Goal: Task Accomplishment & Management: Manage account settings

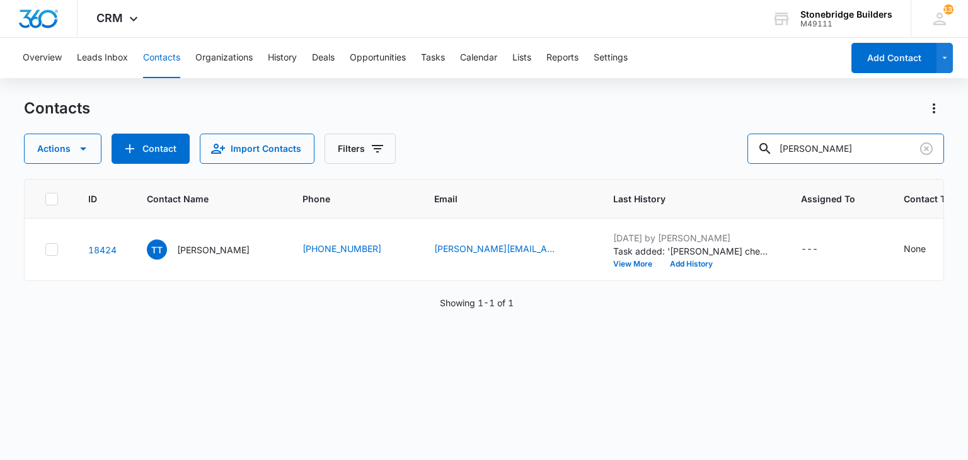
drag, startPoint x: 824, startPoint y: 154, endPoint x: 736, endPoint y: 137, distance: 90.0
click at [736, 137] on div "Actions Contact Import Contacts Filters tamira" at bounding box center [484, 149] width 920 height 30
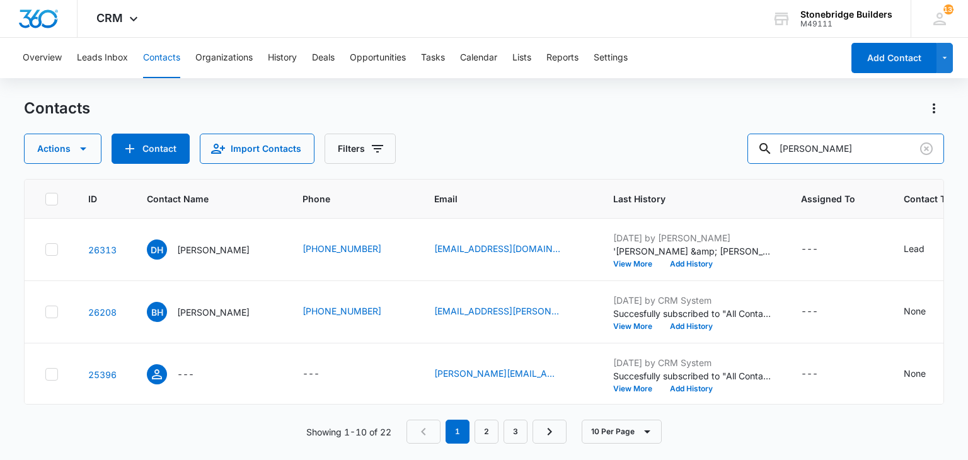
drag, startPoint x: 820, startPoint y: 150, endPoint x: 754, endPoint y: 139, distance: 66.5
click at [754, 139] on div "Actions Contact Import Contacts Filters harris" at bounding box center [484, 149] width 920 height 30
type input "karla"
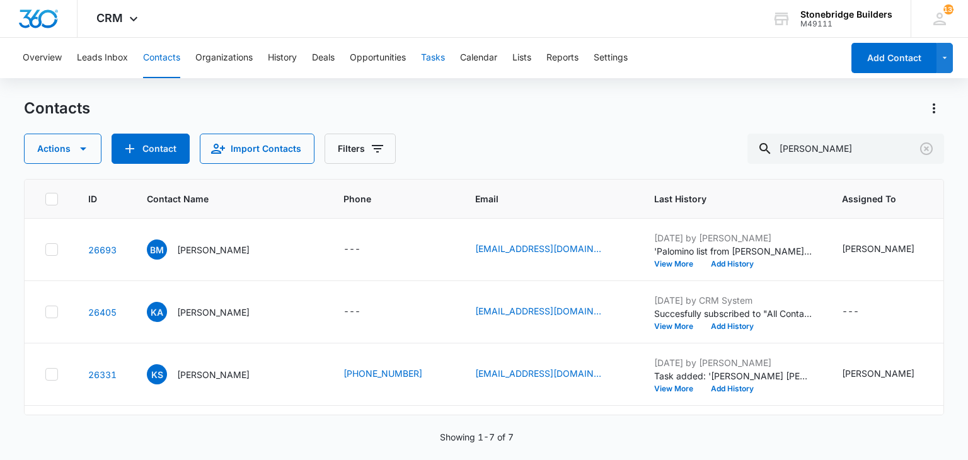
click at [430, 62] on button "Tasks" at bounding box center [433, 58] width 24 height 40
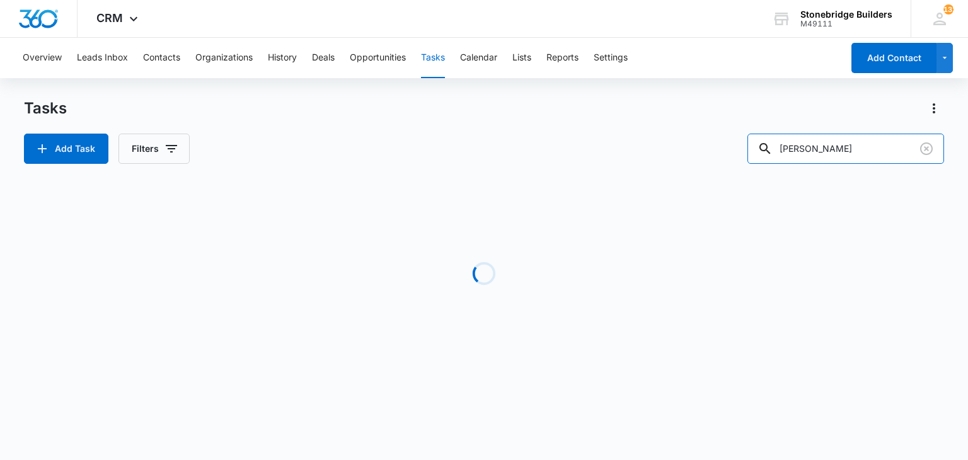
drag, startPoint x: 862, startPoint y: 157, endPoint x: 734, endPoint y: 148, distance: 128.2
click at [736, 148] on div "Add Task Filters vanderkolk" at bounding box center [484, 149] width 920 height 30
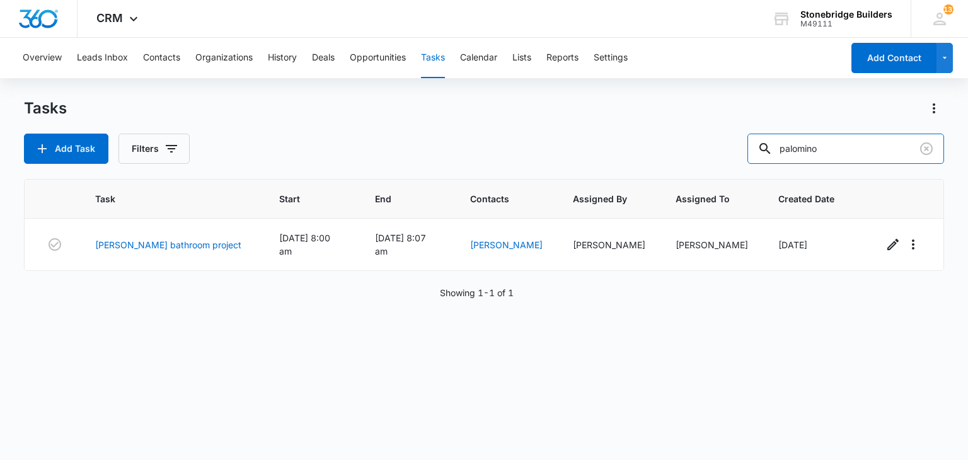
type input "palomino"
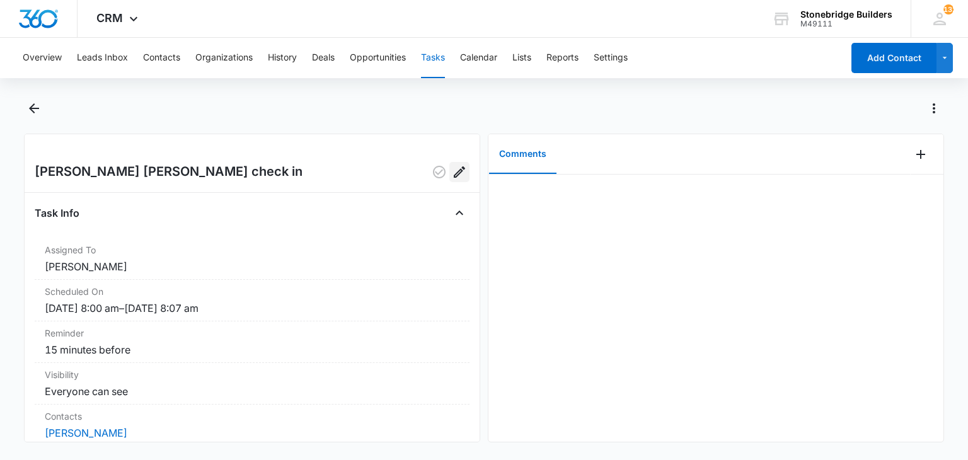
click at [452, 176] on icon "Edit" at bounding box center [459, 171] width 15 height 15
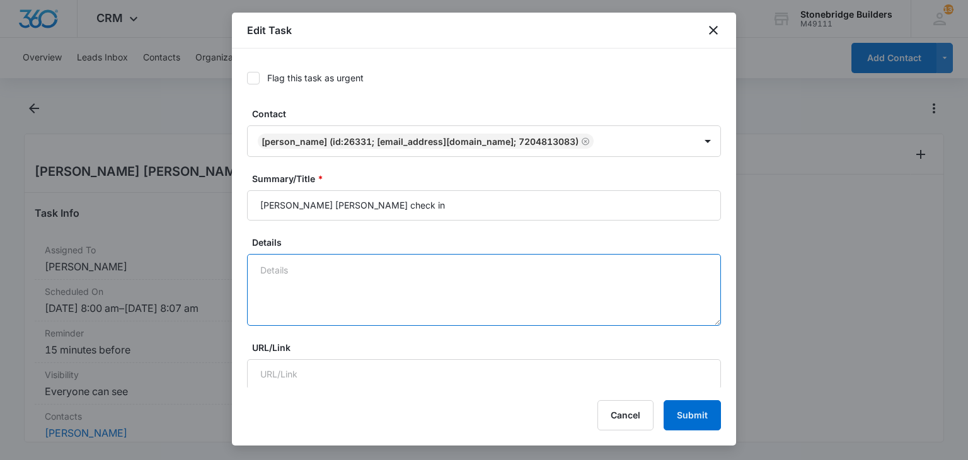
click at [313, 275] on textarea "Details" at bounding box center [484, 290] width 474 height 72
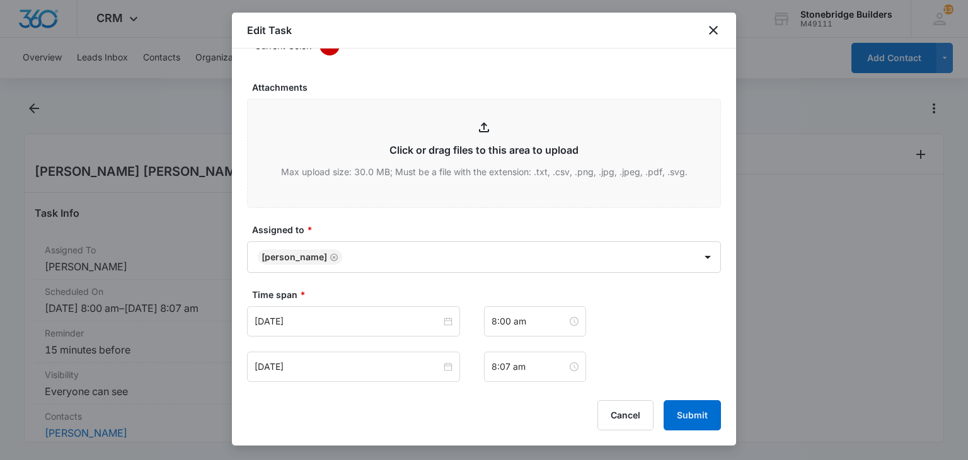
scroll to position [756, 0]
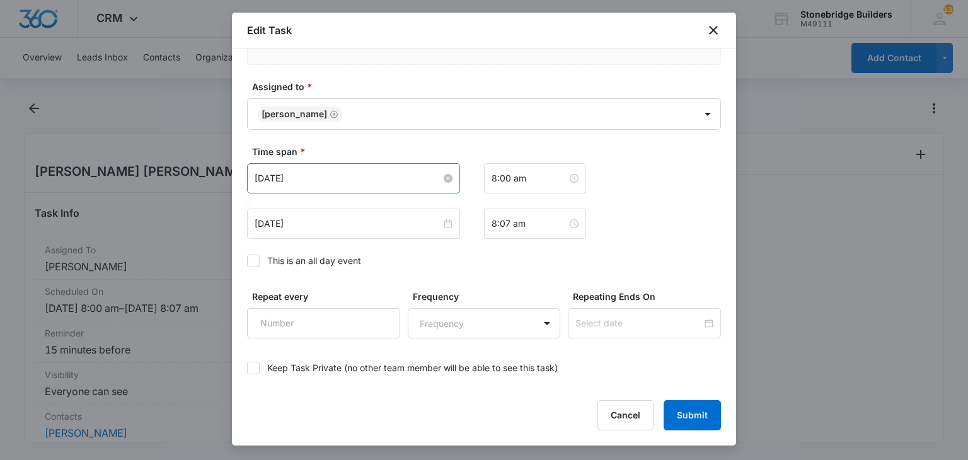
type textarea "9/15 vm & em"
click at [275, 180] on input "Sep 1, 2025" at bounding box center [348, 178] width 187 height 14
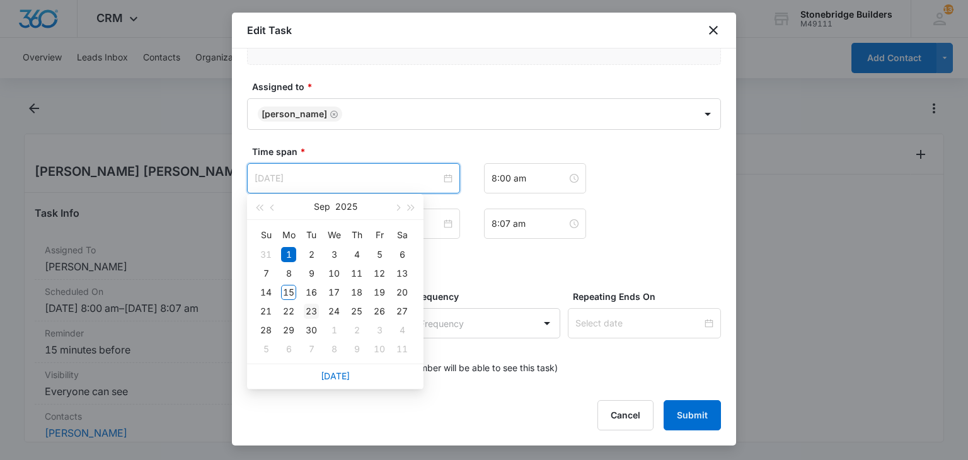
type input "Sep 23, 2025"
click at [311, 313] on div "23" at bounding box center [311, 311] width 15 height 15
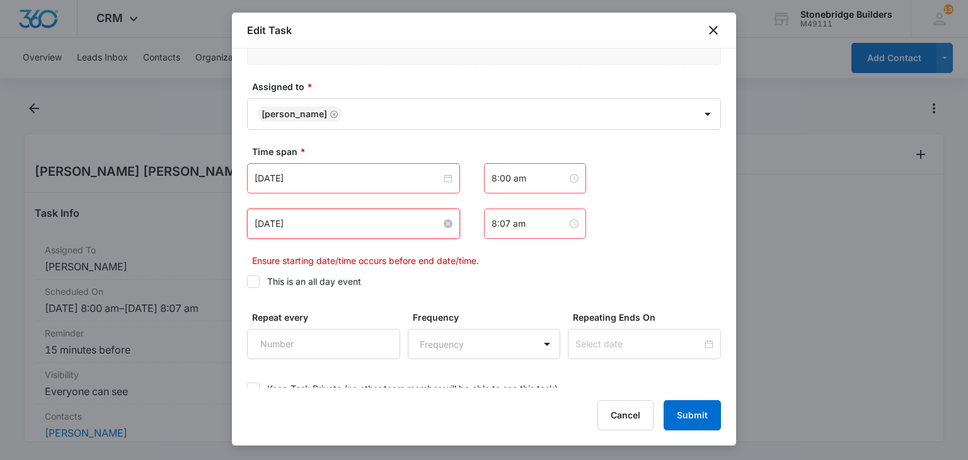
click at [277, 217] on input "Sep 1, 2025" at bounding box center [348, 224] width 187 height 14
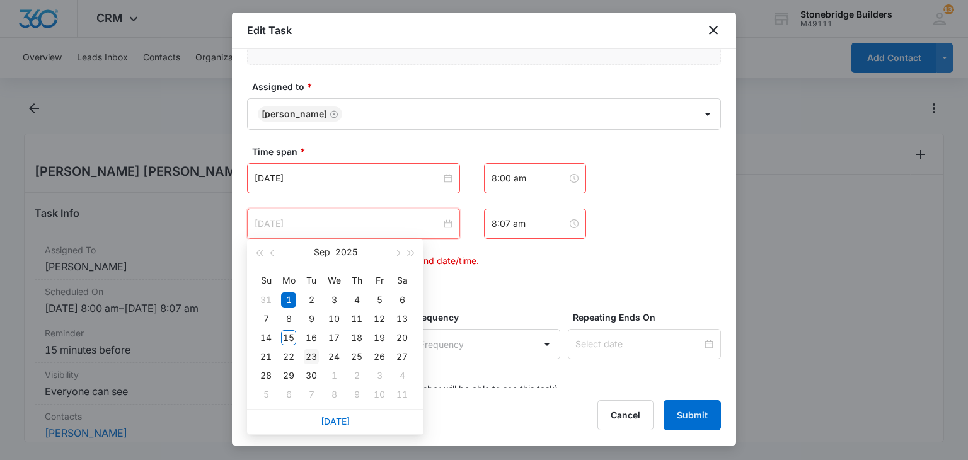
type input "Sep 23, 2025"
click at [313, 352] on div "23" at bounding box center [311, 356] width 15 height 15
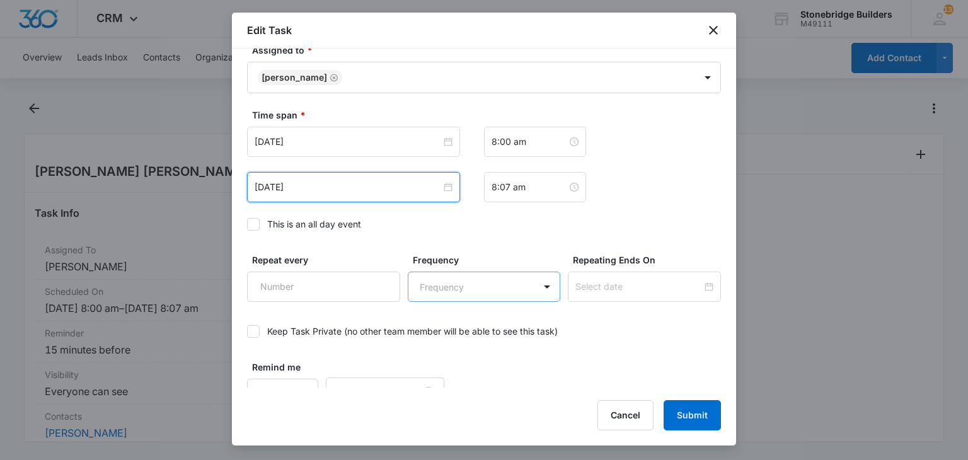
scroll to position [813, 0]
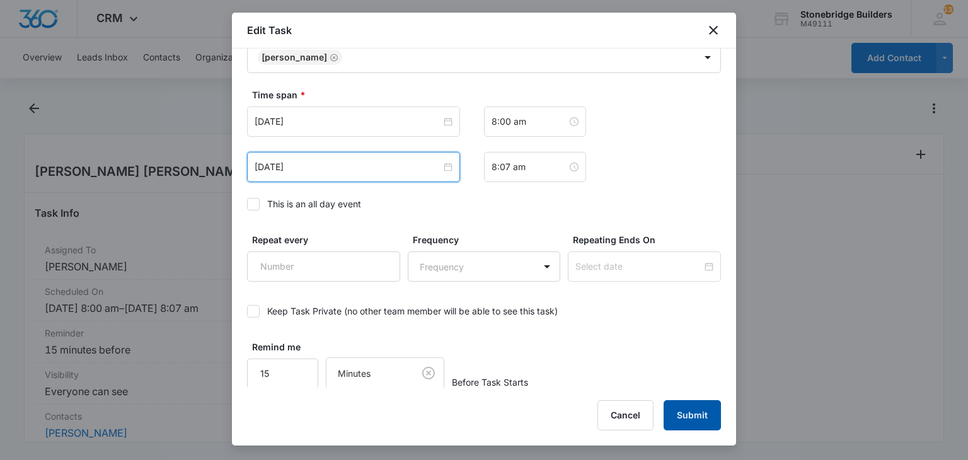
click at [683, 417] on button "Submit" at bounding box center [692, 415] width 57 height 30
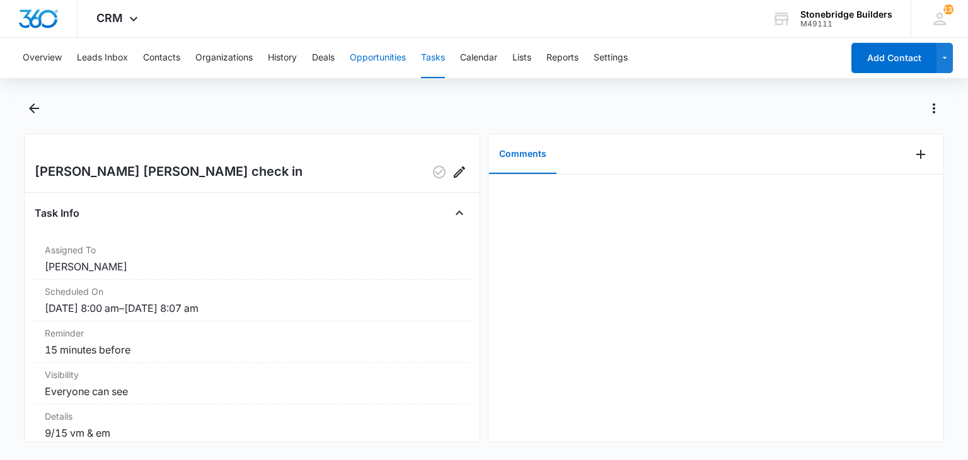
click at [371, 59] on button "Opportunities" at bounding box center [378, 58] width 56 height 40
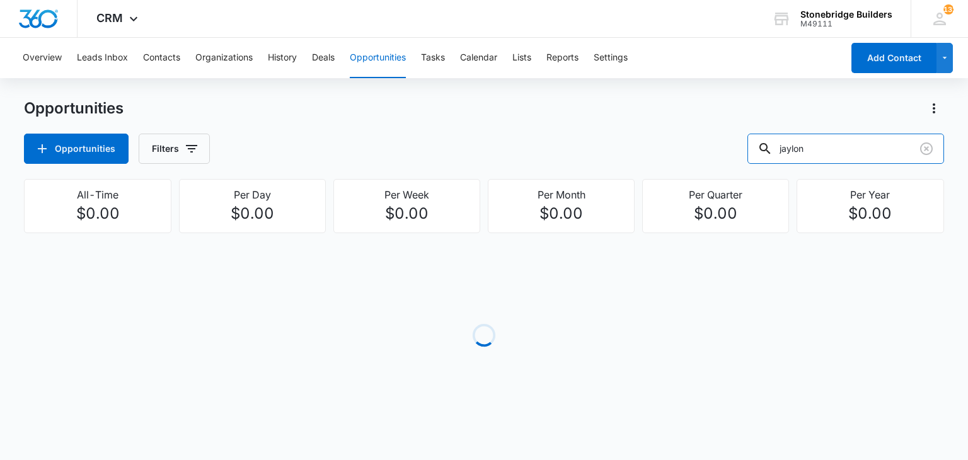
drag, startPoint x: 856, startPoint y: 142, endPoint x: 784, endPoint y: 127, distance: 73.4
click at [784, 127] on div "Opportunities Opportunities Filters jaylon" at bounding box center [484, 131] width 920 height 66
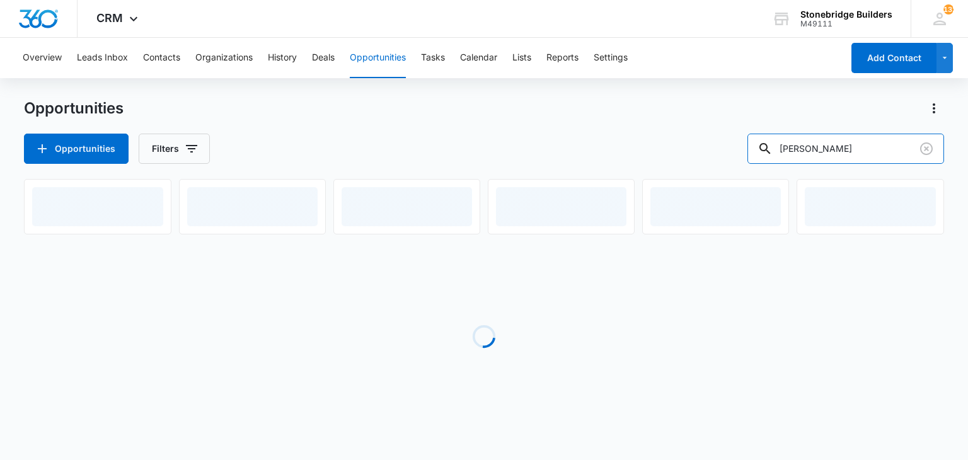
type input "fink"
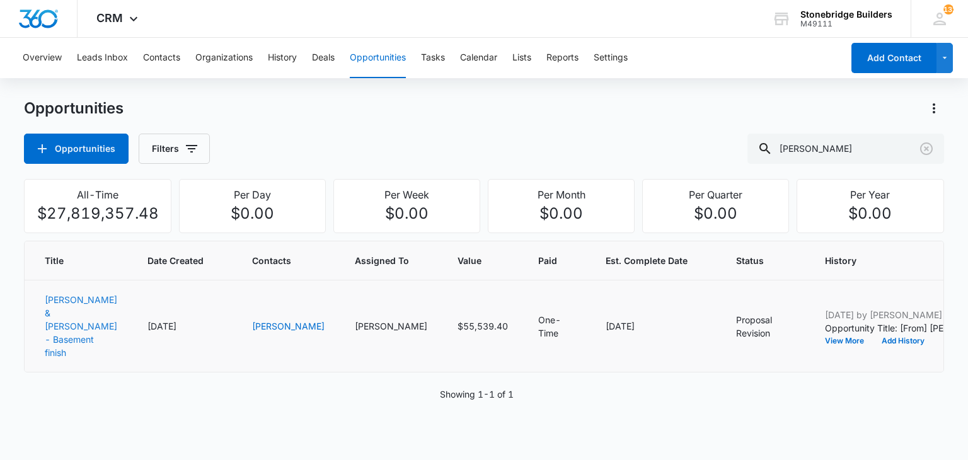
click at [68, 309] on link "Fink, Rhianna & Jordan - Basement finish" at bounding box center [81, 326] width 72 height 64
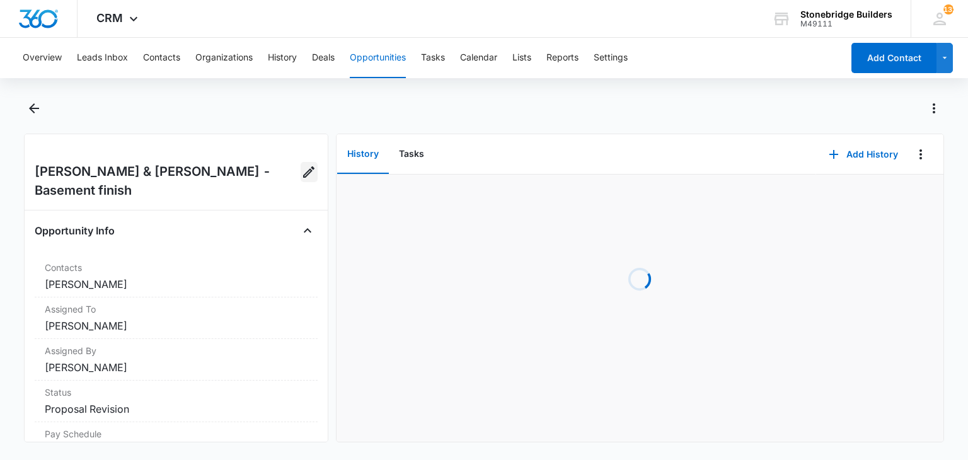
click at [301, 170] on icon "Edit Opportunity" at bounding box center [308, 171] width 15 height 15
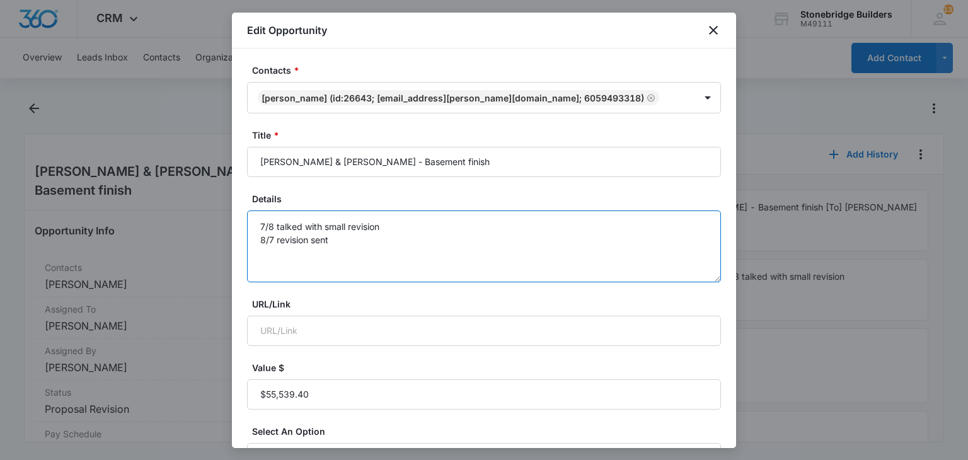
click at [333, 237] on textarea "7/8 talked with small revision 8/7 revision sent" at bounding box center [484, 247] width 474 height 72
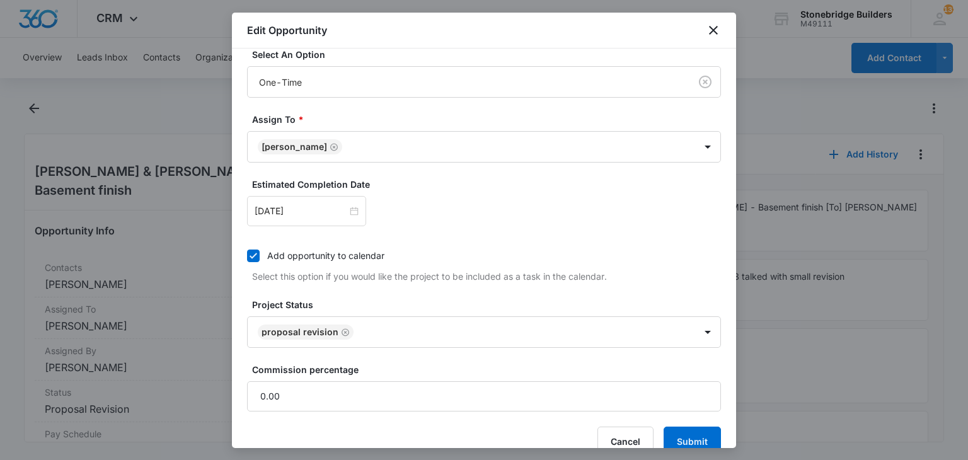
scroll to position [378, 0]
click at [343, 329] on icon "Remove Proposal Revision" at bounding box center [345, 330] width 9 height 9
type textarea "7/8 talked with small revision 8/7 revision sent 9/15 revised sent"
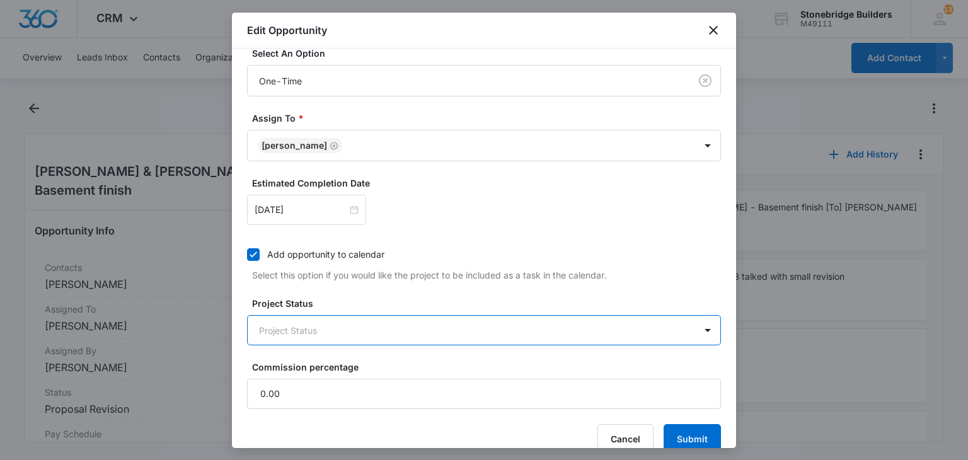
click at [343, 329] on body "CRM Apps Reputation Websites Forms CRM Email Social Content Ads Intelligence Fi…" at bounding box center [484, 230] width 968 height 460
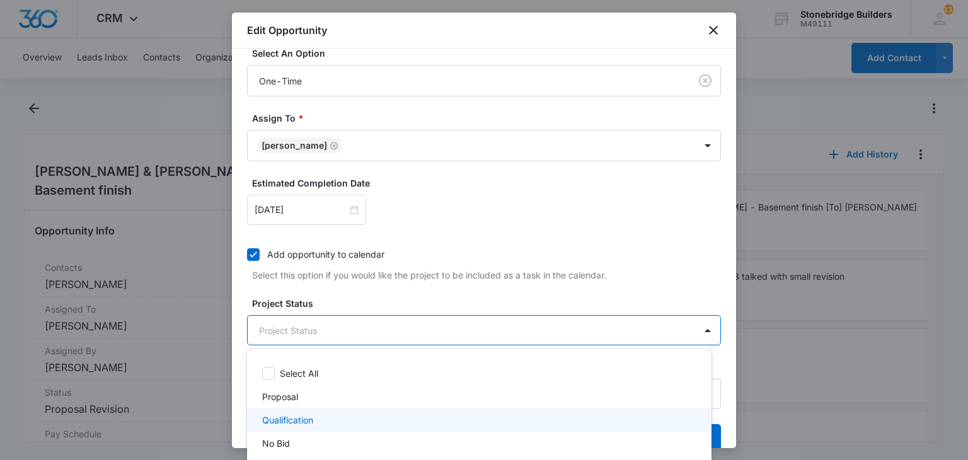
scroll to position [156, 0]
click at [315, 418] on div "Negotiation" at bounding box center [479, 427] width 465 height 23
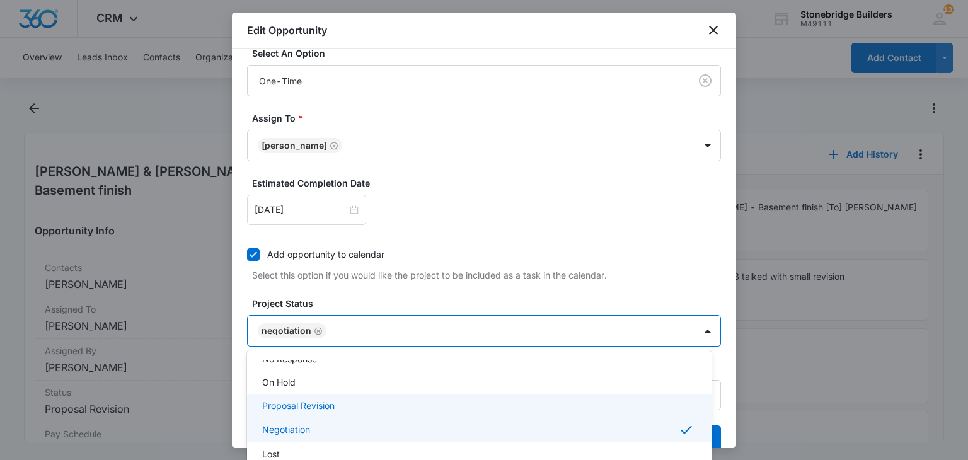
click at [332, 210] on div at bounding box center [484, 230] width 968 height 460
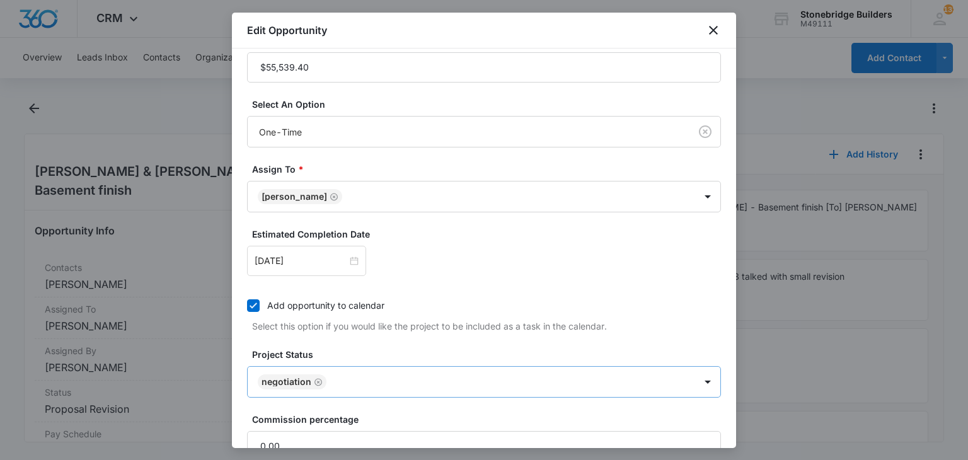
scroll to position [400, 0]
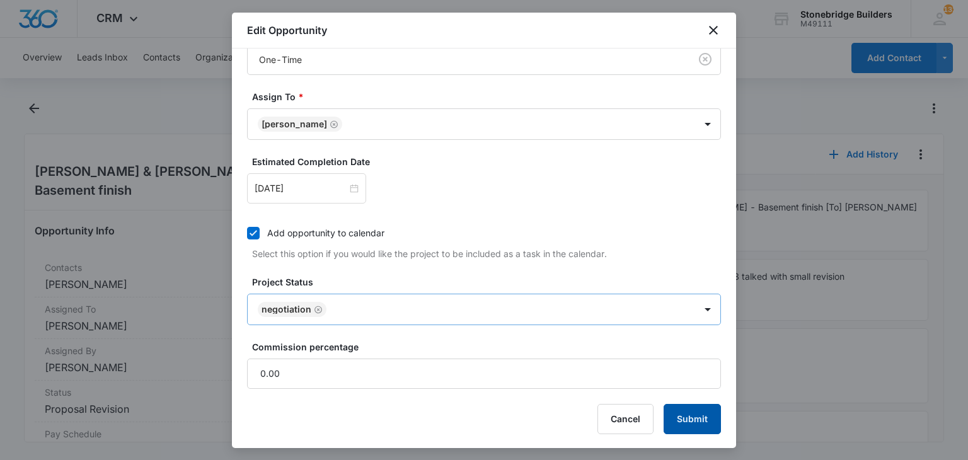
click at [676, 411] on button "Submit" at bounding box center [692, 419] width 57 height 30
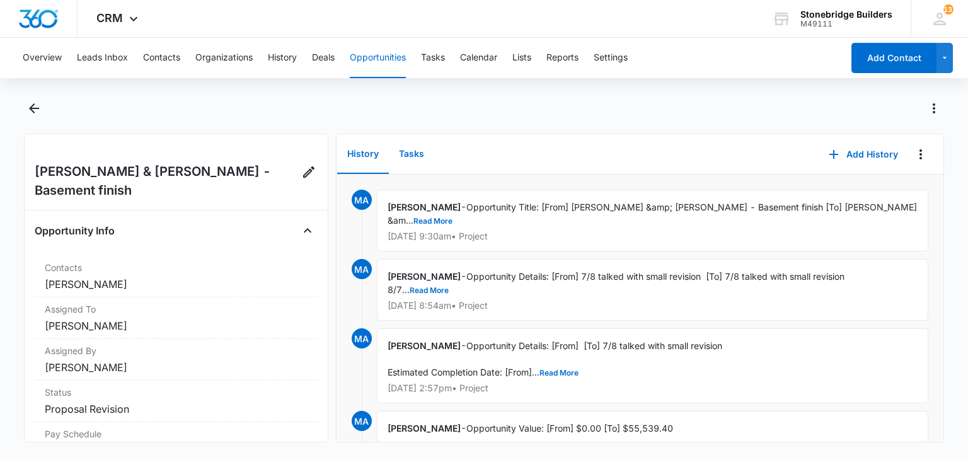
click at [403, 153] on button "Tasks" at bounding box center [411, 154] width 45 height 39
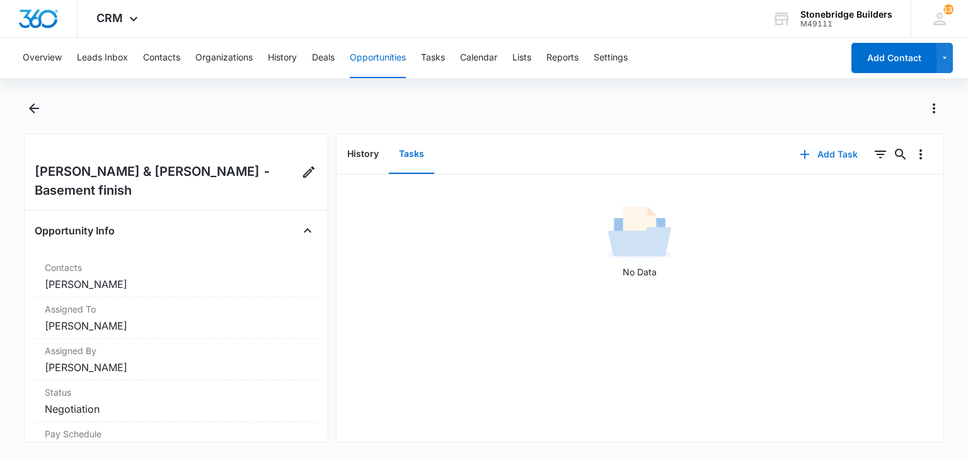
click at [822, 154] on button "Add Task" at bounding box center [828, 154] width 83 height 30
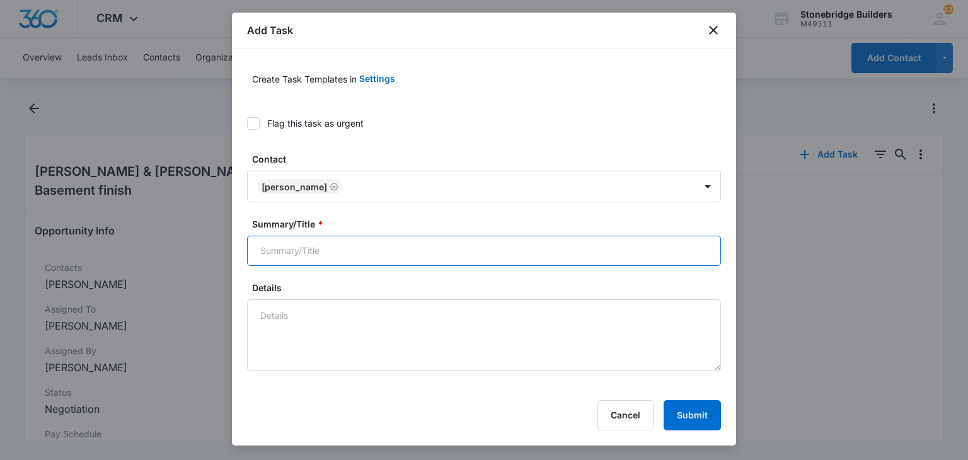
click at [318, 243] on input "Summary/Title *" at bounding box center [484, 251] width 474 height 30
type input "Fink basement contract check"
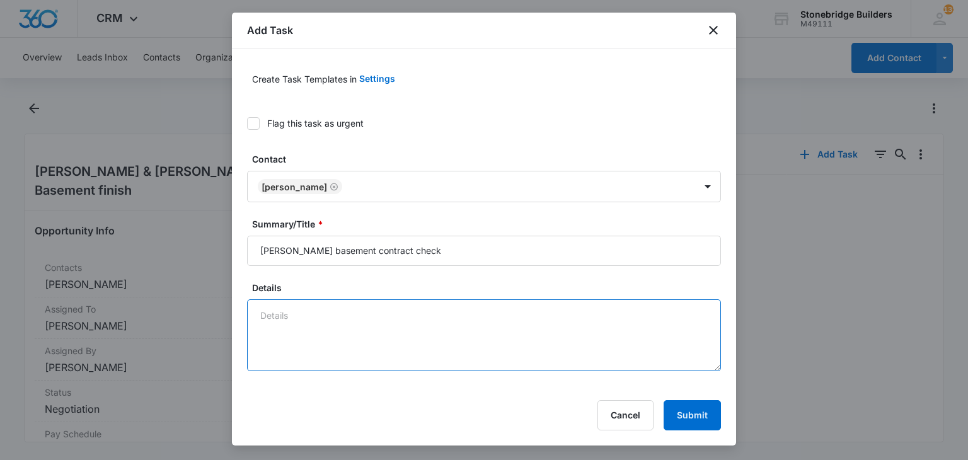
click at [308, 301] on textarea "Details" at bounding box center [484, 335] width 474 height 72
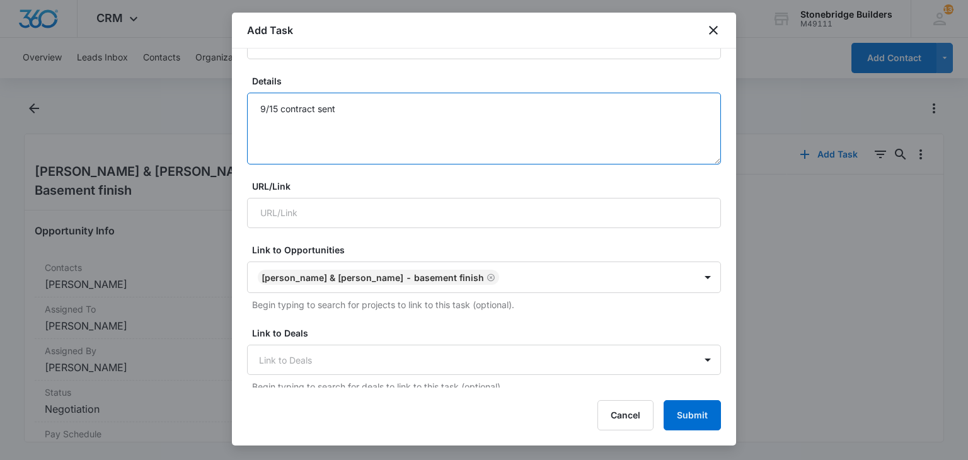
scroll to position [378, 0]
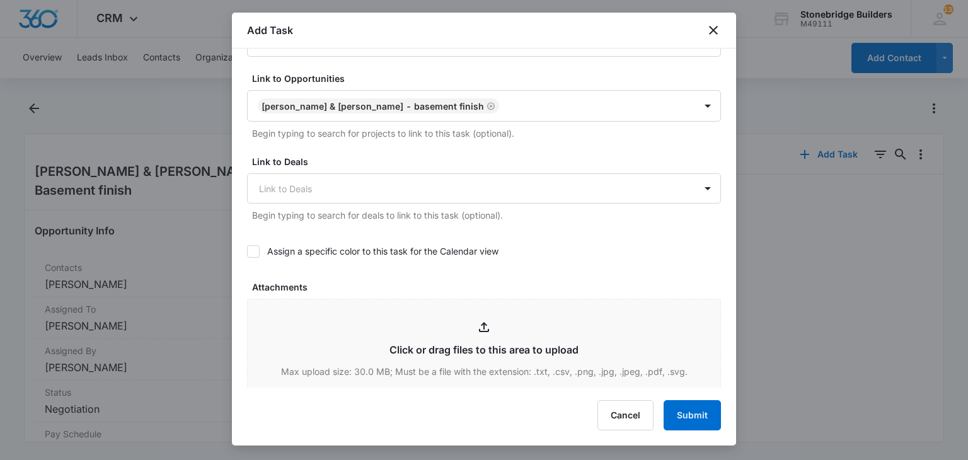
type textarea "9/15 contract sent"
click at [258, 246] on icon at bounding box center [253, 251] width 11 height 11
click at [247, 251] on input "Assign a specific color to this task for the Calendar view" at bounding box center [247, 251] width 0 height 0
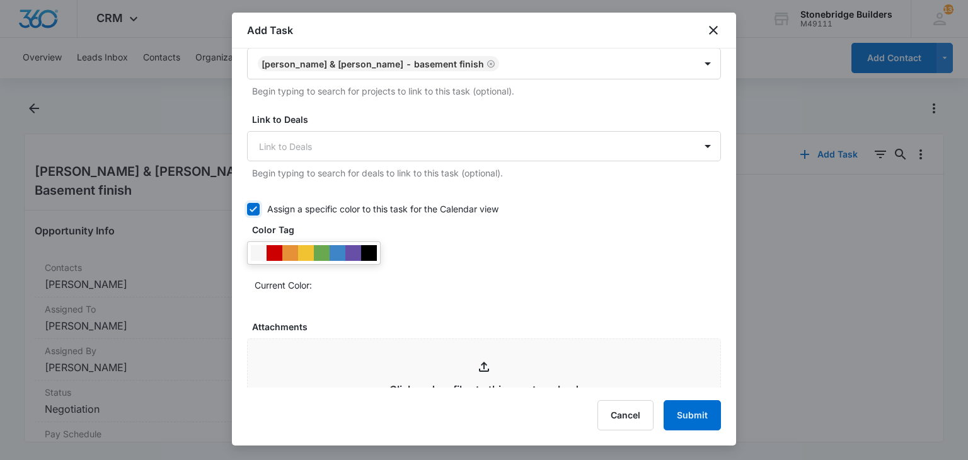
scroll to position [504, 0]
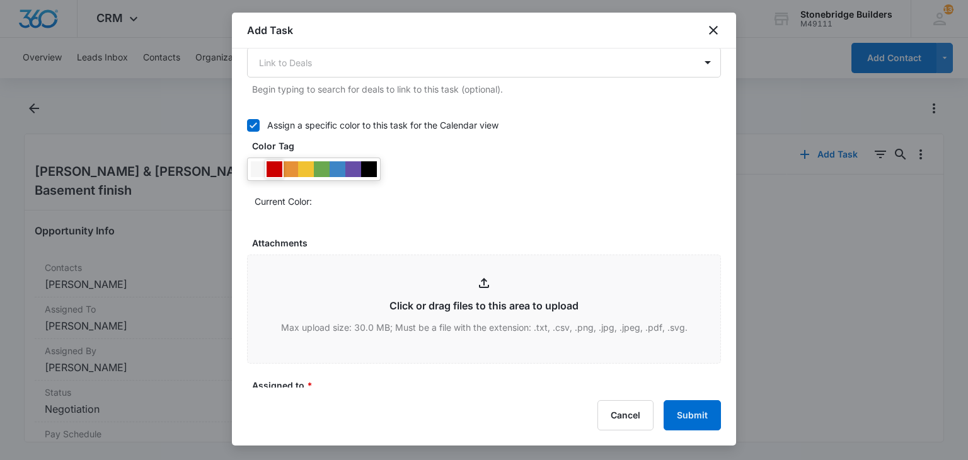
click at [280, 168] on div at bounding box center [275, 169] width 16 height 16
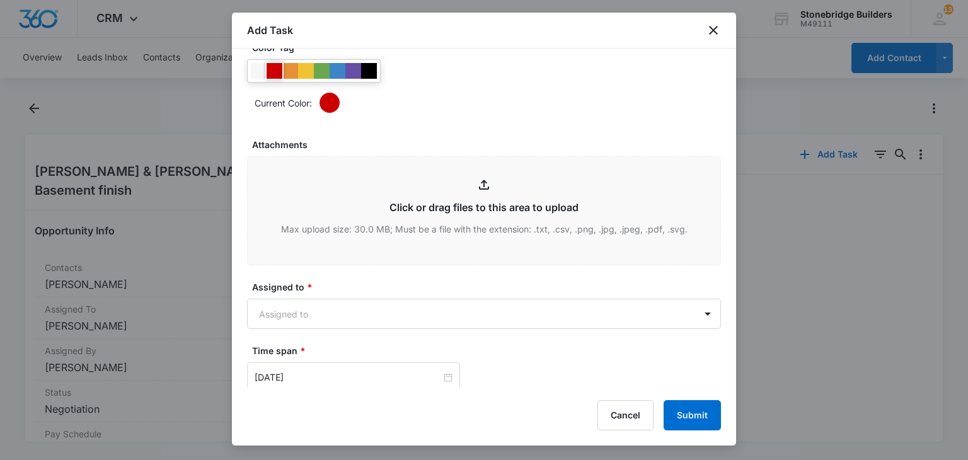
scroll to position [756, 0]
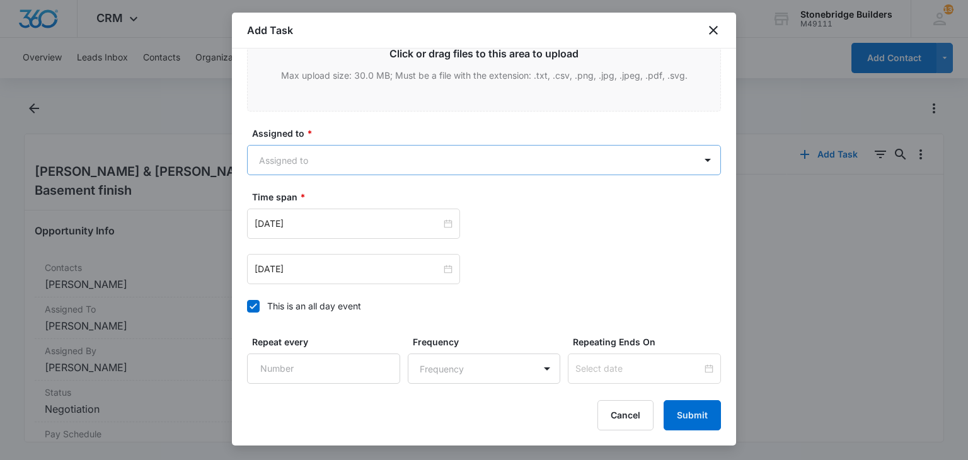
click at [288, 160] on body "CRM Apps Reputation Websites Forms CRM Email Social Content Ads Intelligence Fi…" at bounding box center [484, 230] width 968 height 460
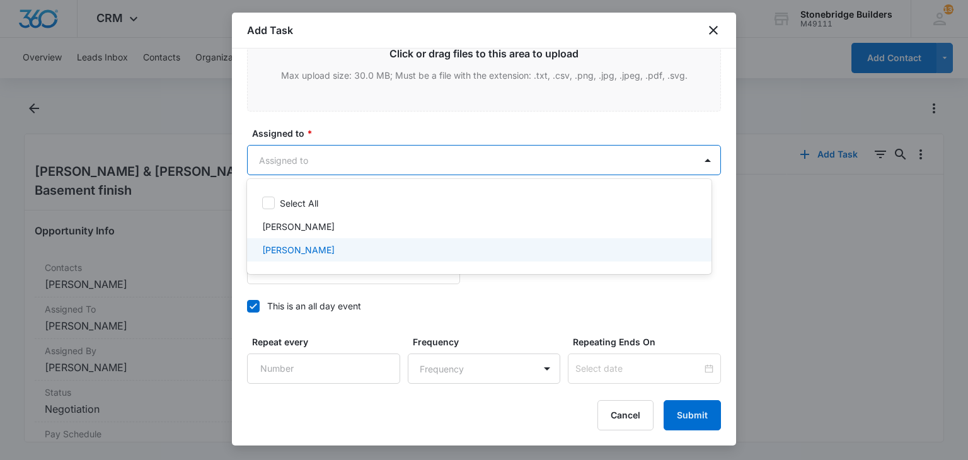
click at [313, 243] on div "[PERSON_NAME]" at bounding box center [479, 249] width 465 height 23
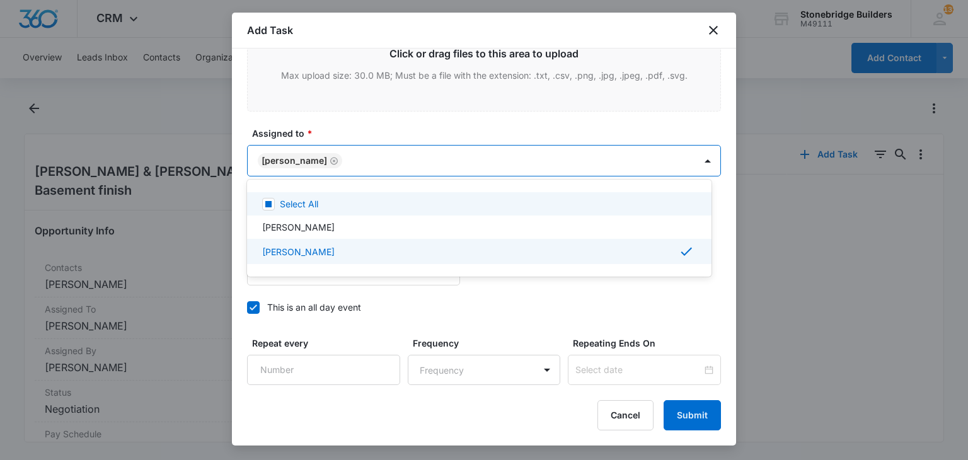
click at [350, 126] on div at bounding box center [484, 230] width 968 height 460
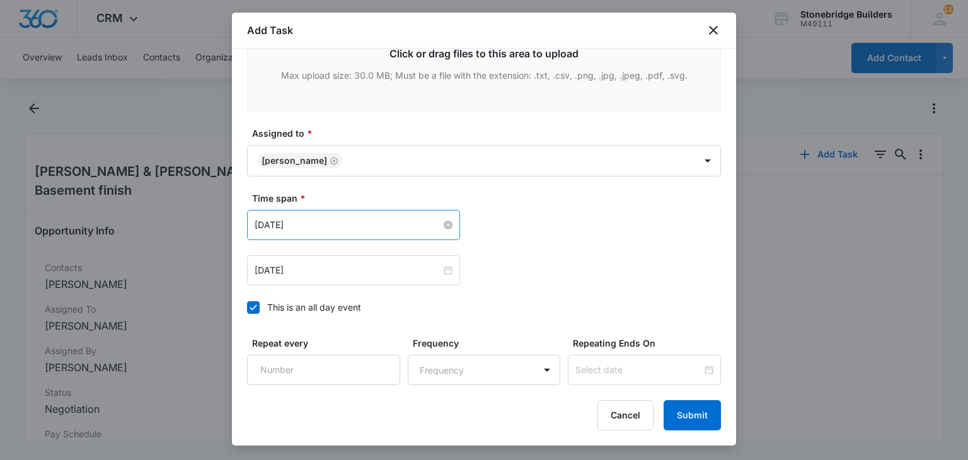
click at [277, 219] on input "[DATE]" at bounding box center [348, 225] width 187 height 14
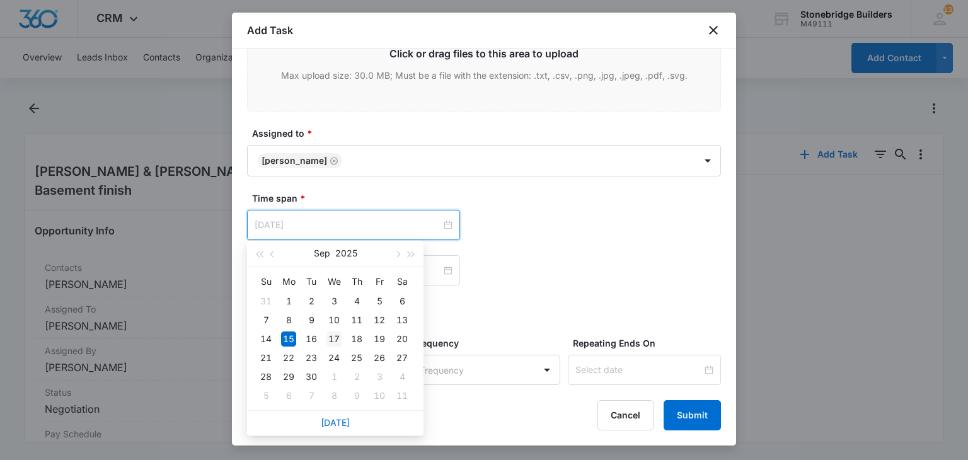
type input "[DATE]"
click at [332, 341] on div "17" at bounding box center [333, 339] width 15 height 15
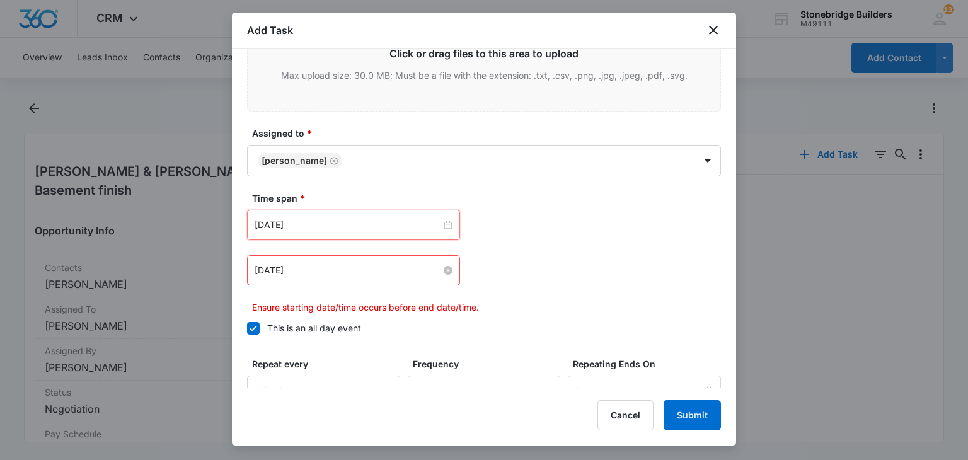
click at [280, 265] on input "[DATE]" at bounding box center [348, 270] width 187 height 14
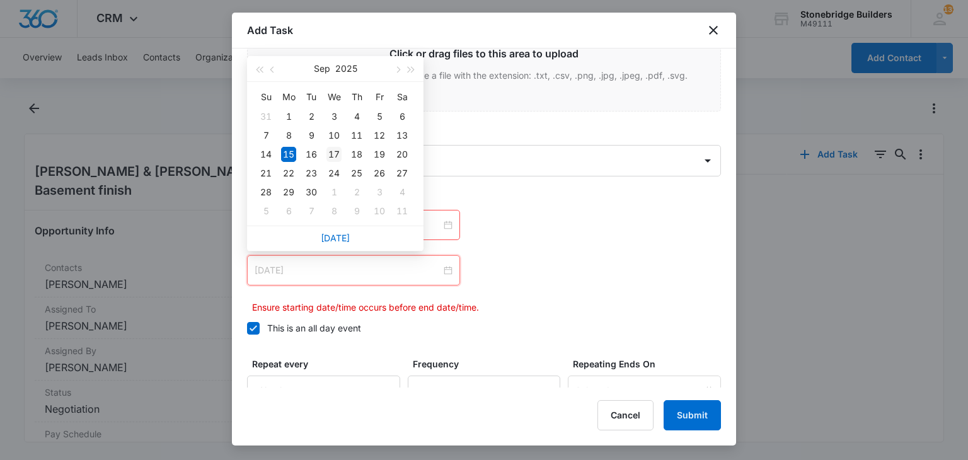
type input "[DATE]"
click at [330, 153] on div "17" at bounding box center [333, 154] width 15 height 15
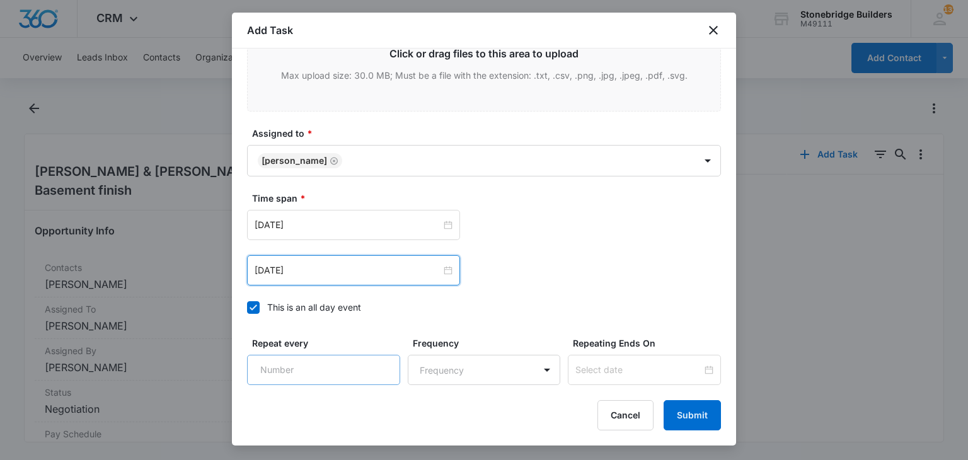
scroll to position [860, 0]
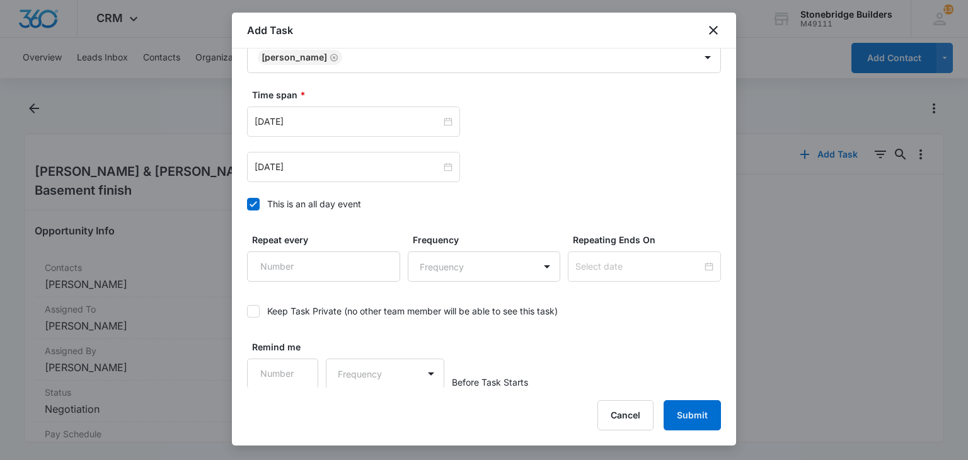
click at [252, 207] on icon at bounding box center [253, 204] width 11 height 11
click at [247, 204] on input "This is an all day event" at bounding box center [247, 204] width 0 height 0
click at [492, 121] on input "12:00 am" at bounding box center [530, 122] width 76 height 14
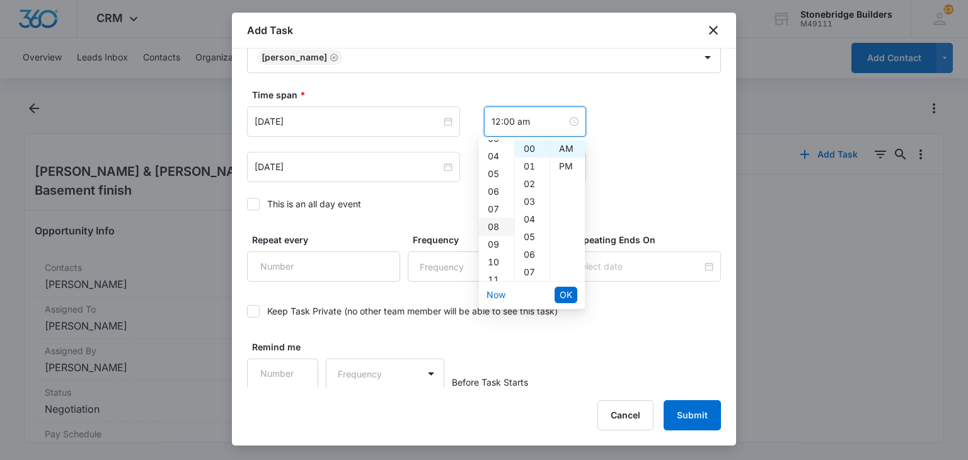
click at [492, 227] on div "08" at bounding box center [496, 227] width 35 height 18
type input "8:00 am"
click at [564, 296] on span "OK" at bounding box center [566, 295] width 13 height 14
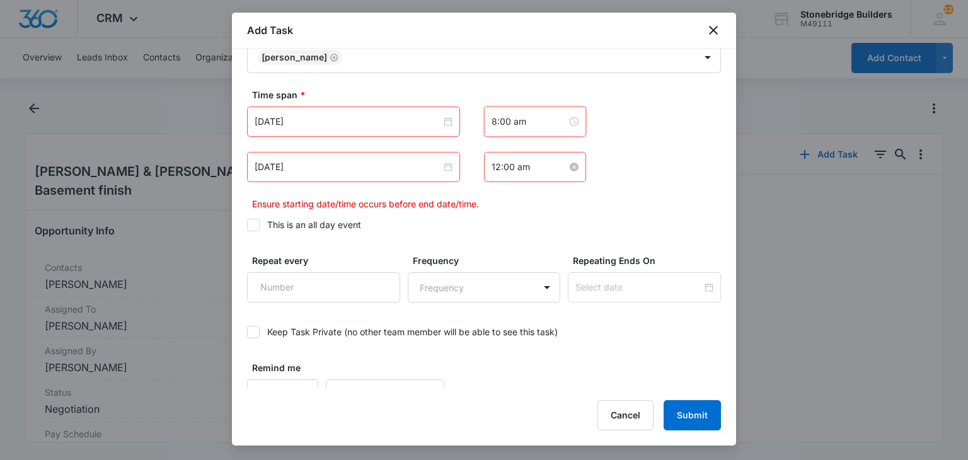
click at [492, 163] on input "12:00 am" at bounding box center [530, 167] width 76 height 14
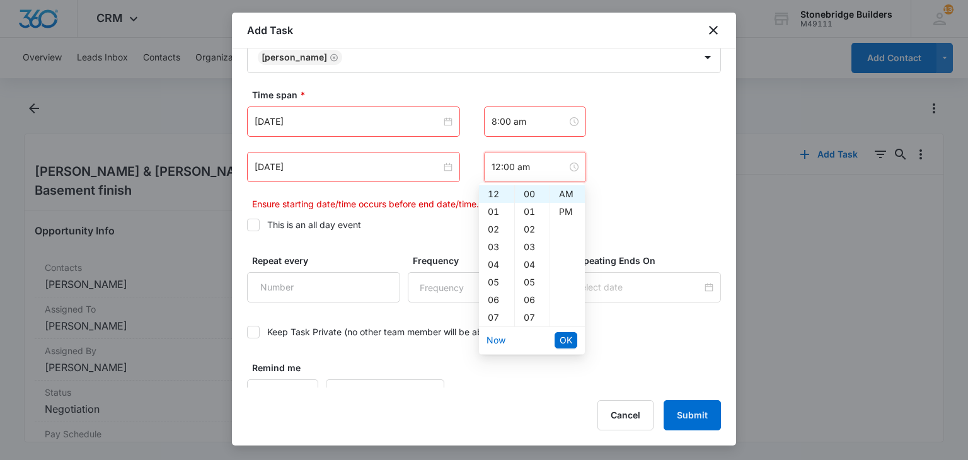
scroll to position [126, 0]
click at [493, 211] on div "08" at bounding box center [496, 209] width 35 height 18
click at [527, 314] on div "07" at bounding box center [532, 318] width 35 height 18
type input "8:07 am"
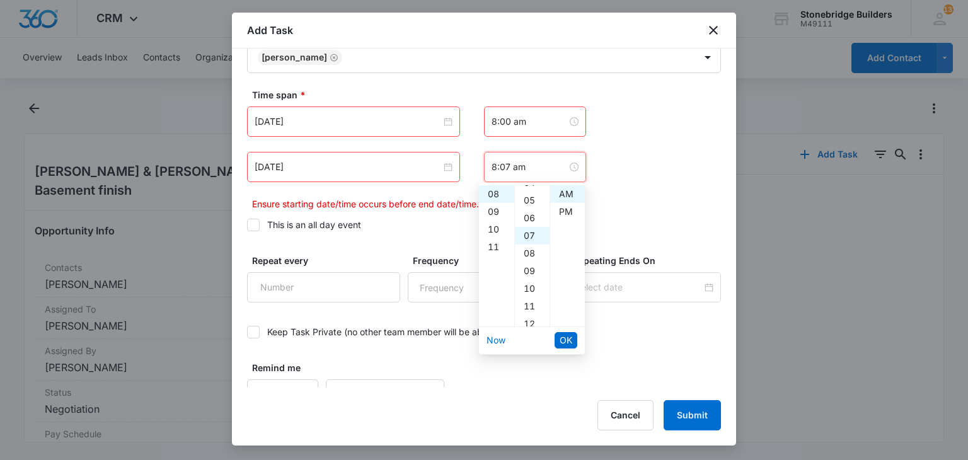
scroll to position [124, 0]
click at [560, 340] on span "OK" at bounding box center [566, 340] width 13 height 14
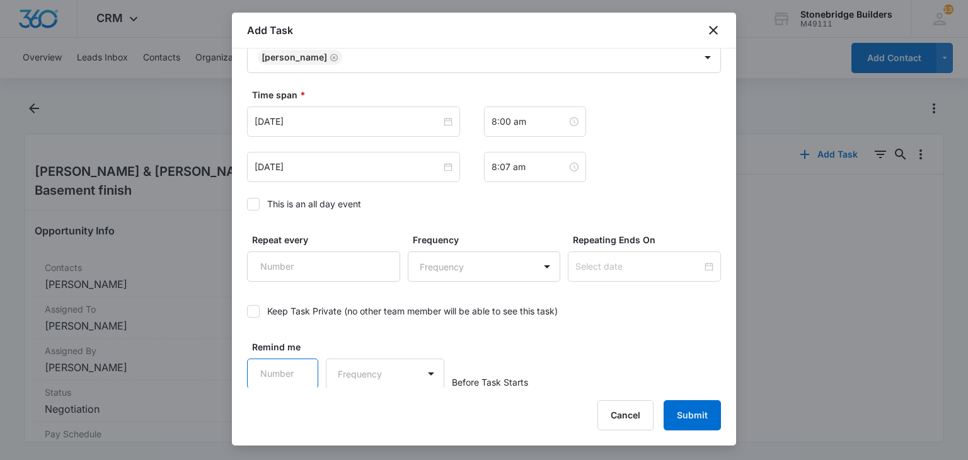
click at [275, 369] on input "Remind me" at bounding box center [282, 374] width 71 height 30
type input "15"
click at [355, 364] on body "CRM Apps Reputation Websites Forms CRM Email Social Content Ads Intelligence Fi…" at bounding box center [484, 230] width 968 height 460
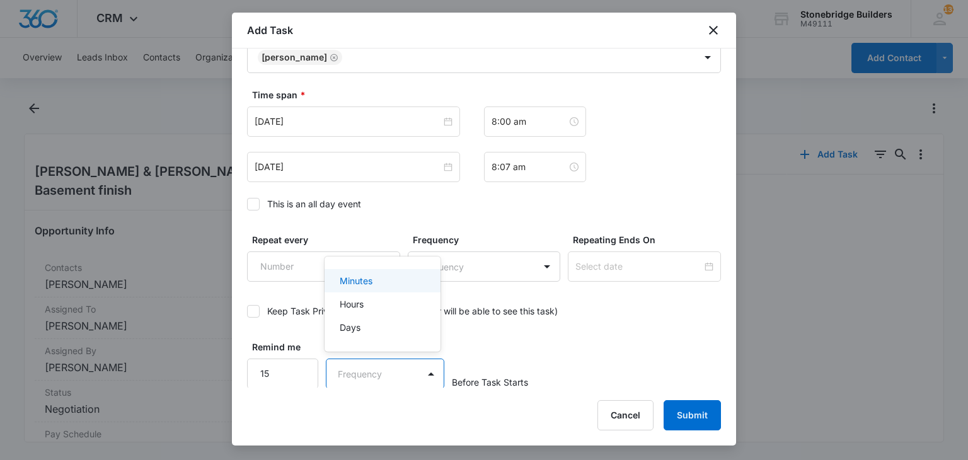
click at [363, 285] on p "Minutes" at bounding box center [356, 280] width 33 height 13
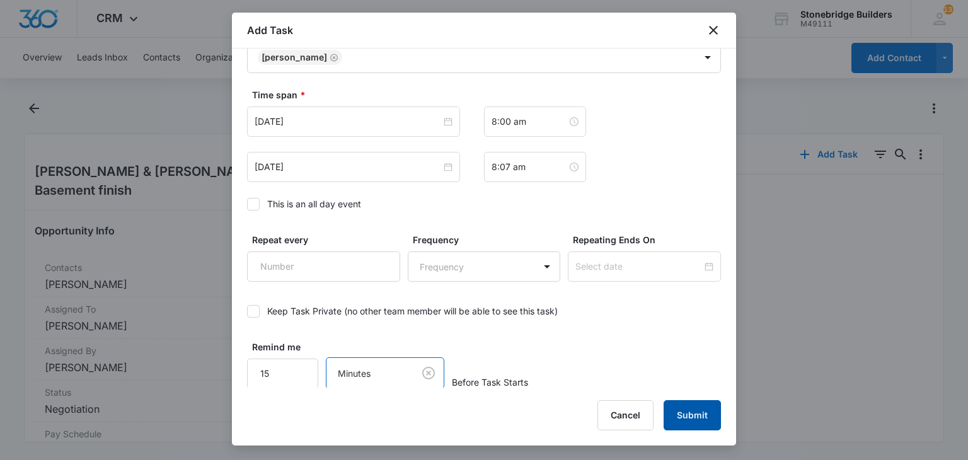
click at [701, 425] on button "Submit" at bounding box center [692, 415] width 57 height 30
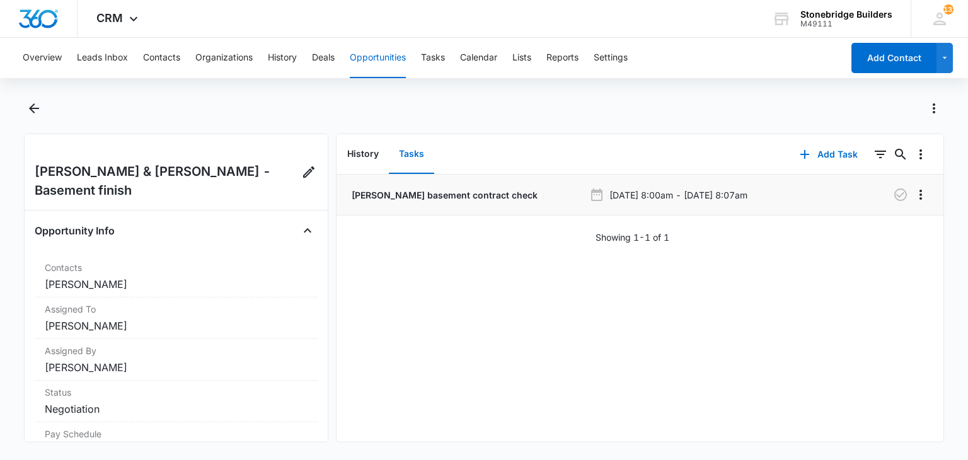
click at [395, 197] on p "Fink basement contract check" at bounding box center [443, 194] width 188 height 13
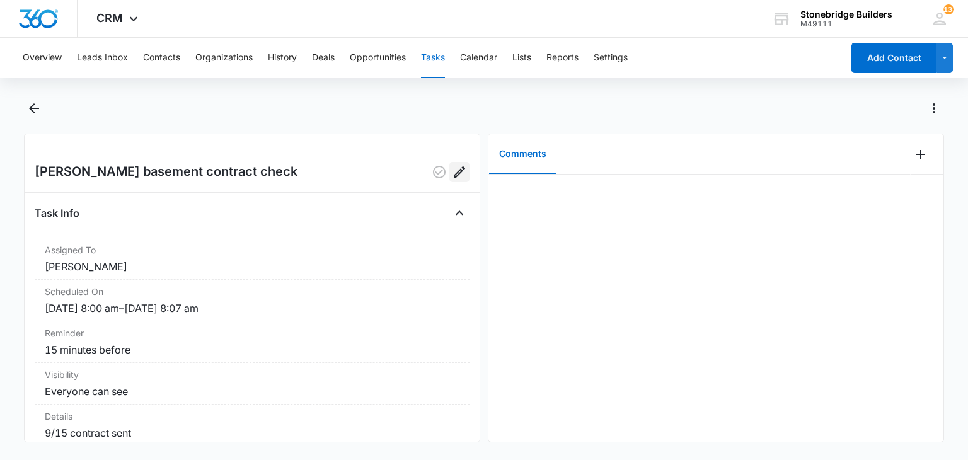
click at [452, 177] on icon "Edit" at bounding box center [459, 171] width 15 height 15
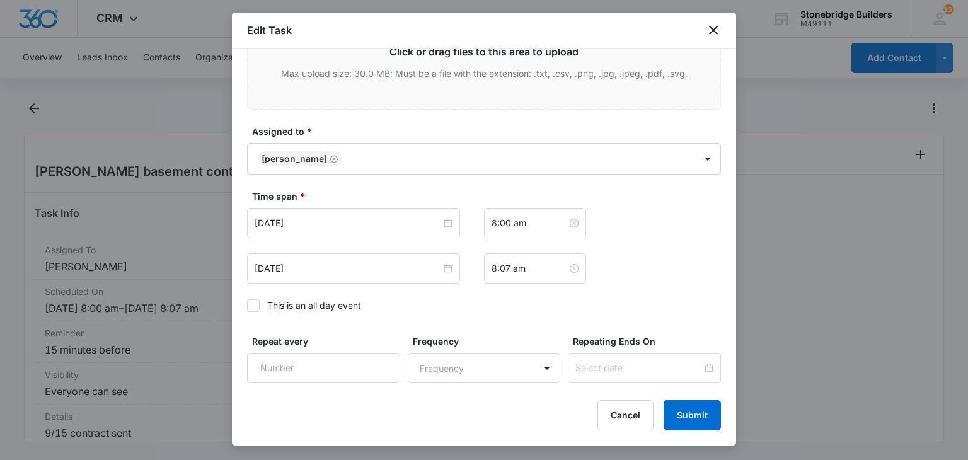
scroll to position [756, 0]
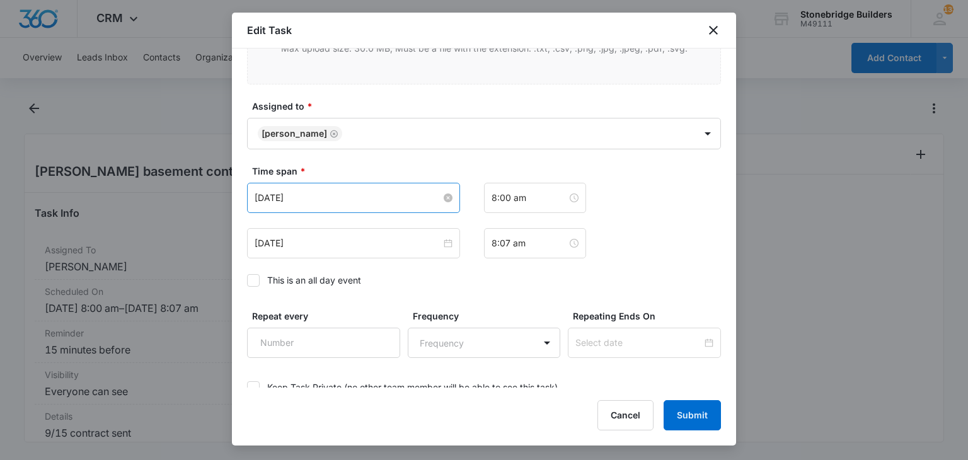
click at [277, 191] on input "Sep 15, 2025" at bounding box center [348, 198] width 187 height 14
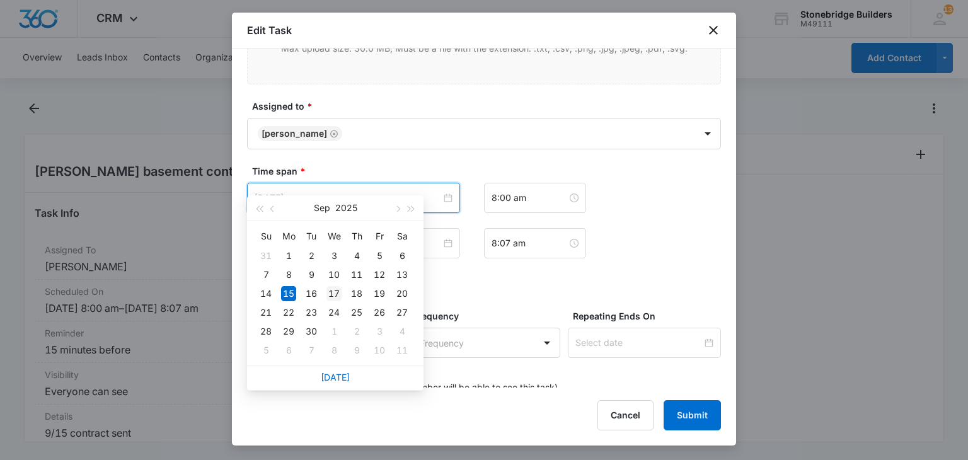
type input "Sep 17, 2025"
click at [335, 297] on div "17" at bounding box center [333, 293] width 15 height 15
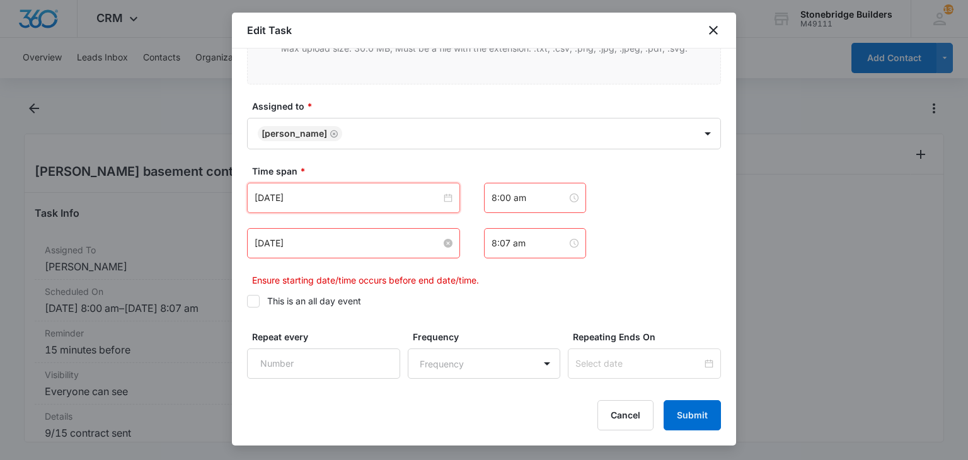
click at [282, 236] on input "Sep 15, 2025" at bounding box center [348, 243] width 187 height 14
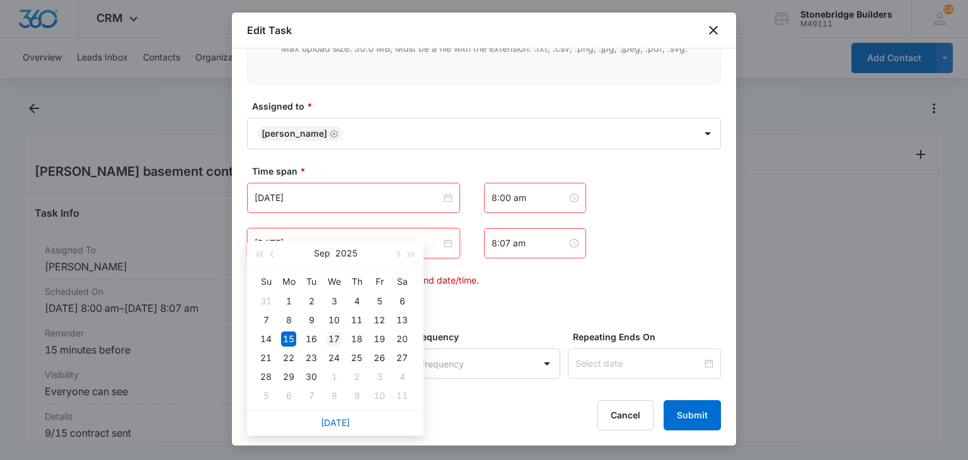
type input "Sep 17, 2025"
click at [338, 333] on div "17" at bounding box center [333, 339] width 15 height 15
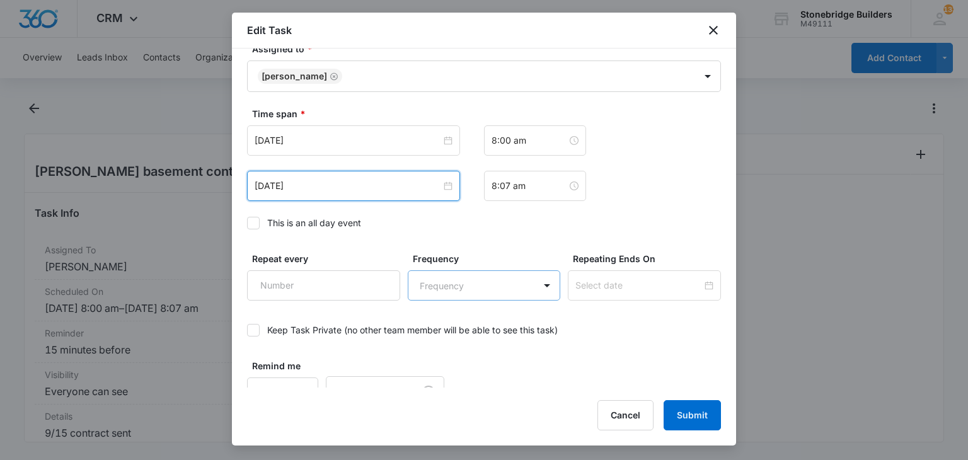
scroll to position [814, 0]
click at [690, 425] on button "Submit" at bounding box center [692, 415] width 57 height 30
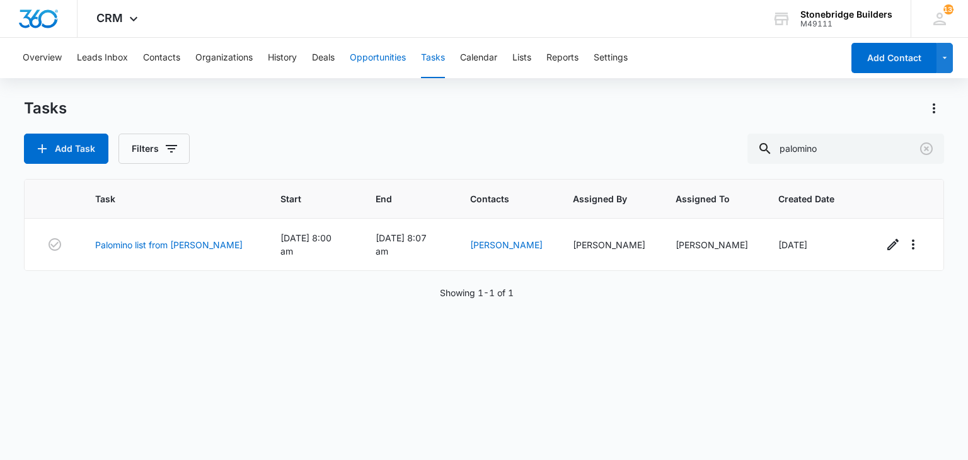
click at [356, 59] on button "Opportunities" at bounding box center [378, 58] width 56 height 40
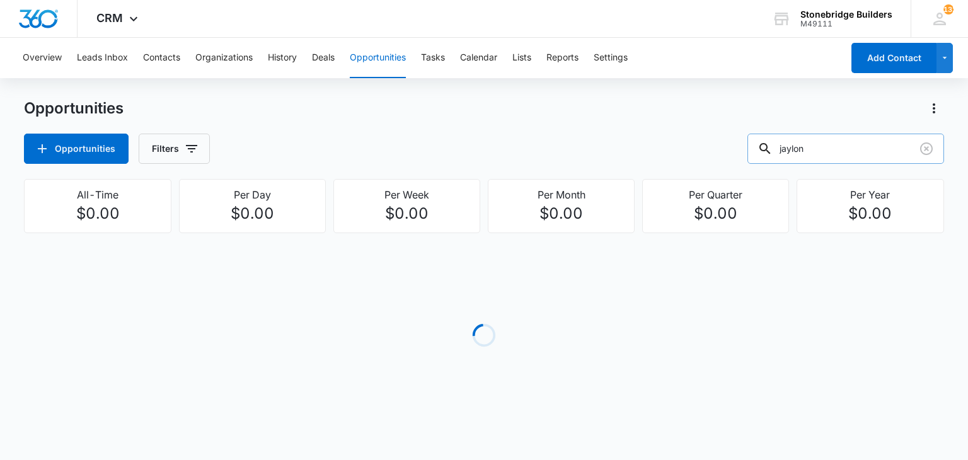
click at [873, 149] on input "jaylon" at bounding box center [845, 149] width 197 height 30
type input "timber"
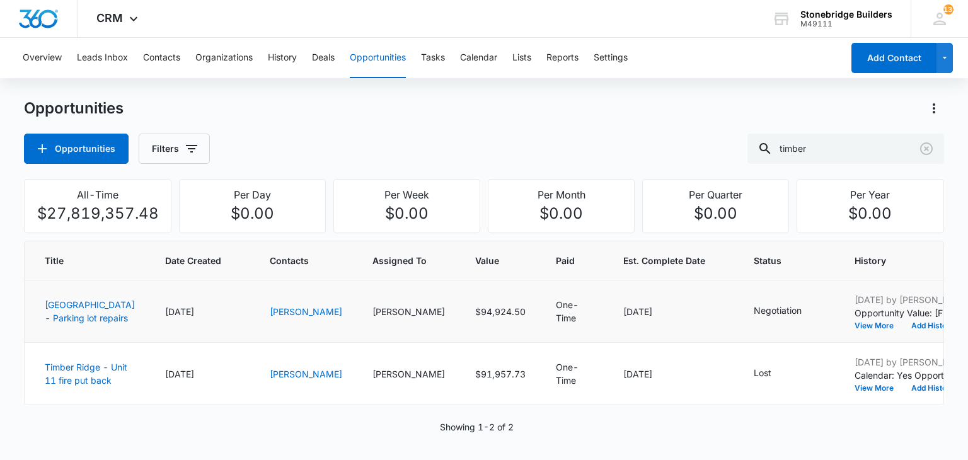
click at [66, 319] on td "Timber Ridge - Parking lot repairs" at bounding box center [87, 311] width 125 height 62
click at [63, 323] on link "Timber Ridge - Parking lot repairs" at bounding box center [90, 311] width 90 height 24
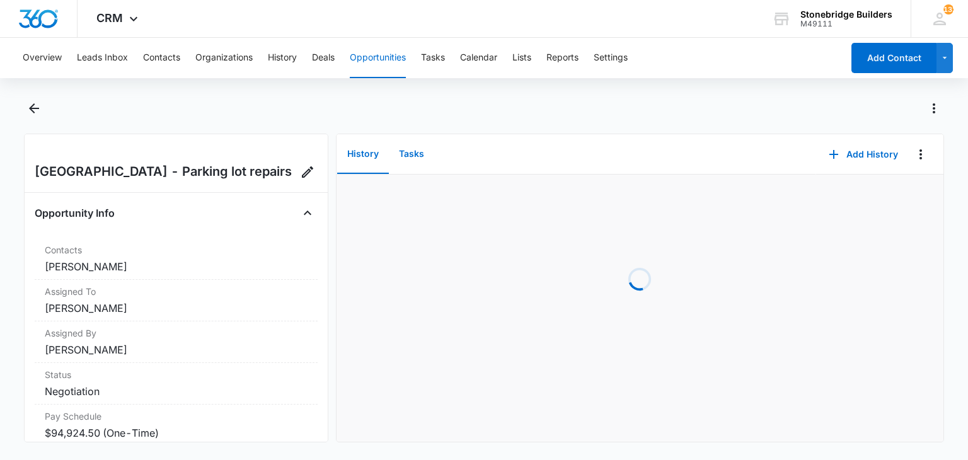
click at [406, 151] on button "Tasks" at bounding box center [411, 154] width 45 height 39
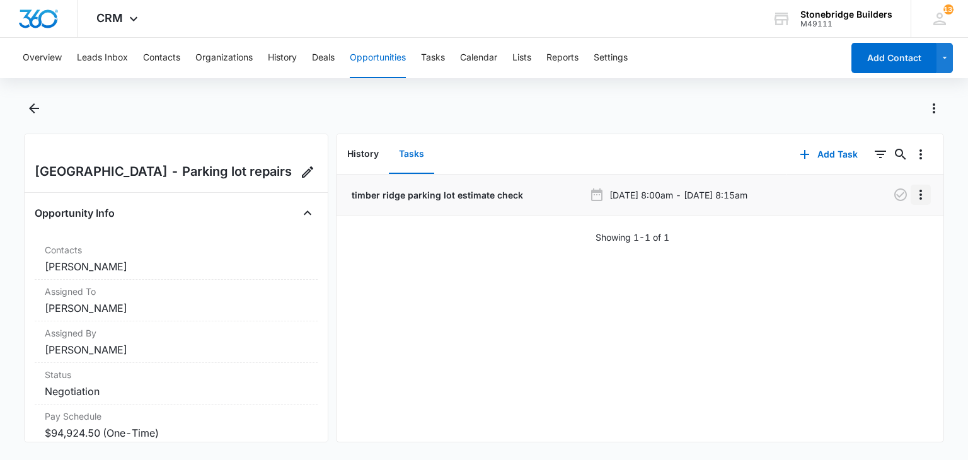
click at [913, 195] on icon "Overflow Menu" at bounding box center [920, 194] width 15 height 15
click at [870, 230] on div "Edit" at bounding box center [877, 230] width 26 height 9
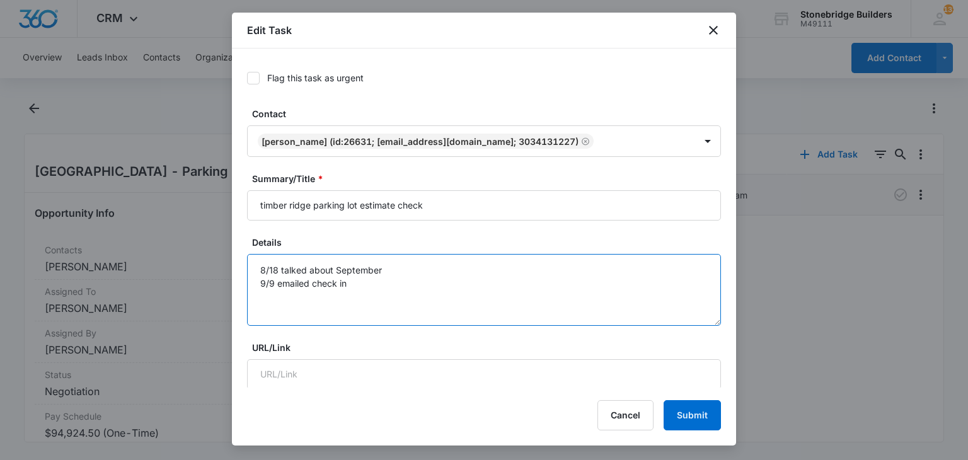
click at [362, 281] on textarea "8/18 talked about September 9/9 emailed check in" at bounding box center [484, 290] width 474 height 72
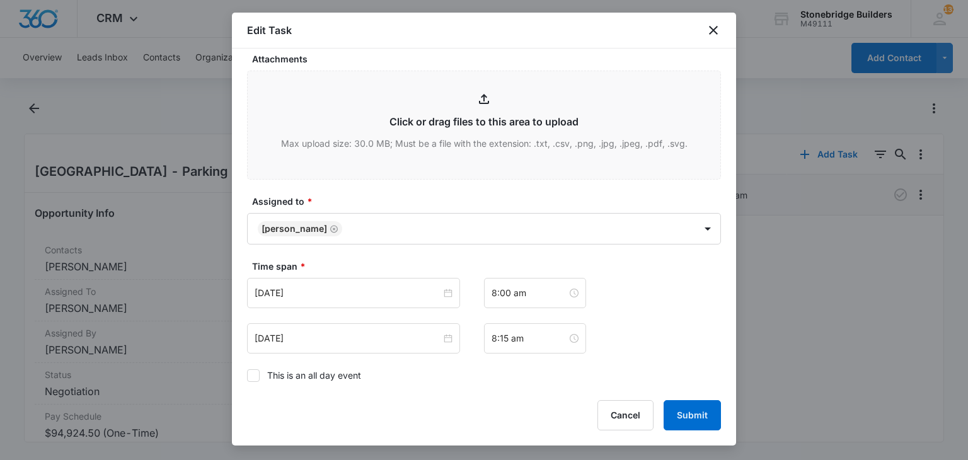
scroll to position [756, 0]
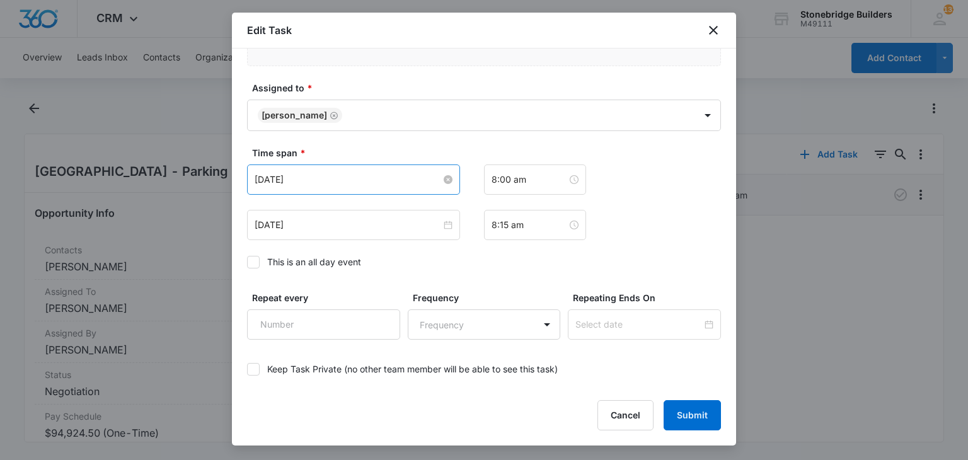
type textarea "8/18 talked about September 9/9 emailed check in 9/15 left message with office …"
click at [281, 178] on input "Sep 16, 2025" at bounding box center [348, 180] width 187 height 14
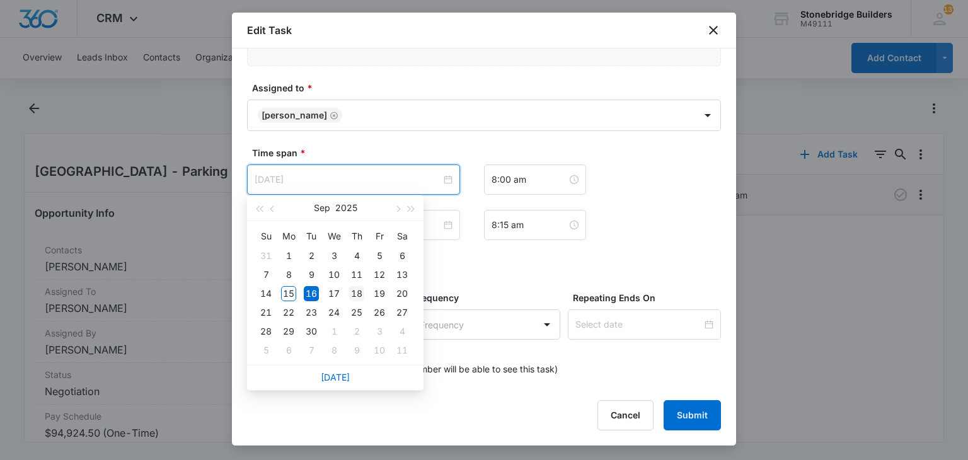
type input "Sep 18, 2025"
click at [363, 296] on div "18" at bounding box center [356, 293] width 15 height 15
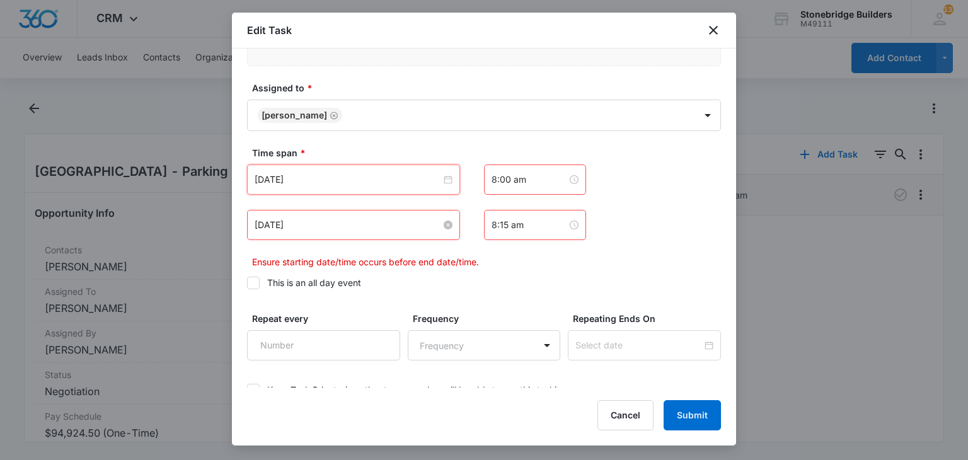
click at [281, 218] on input "Sep 16, 2025" at bounding box center [348, 225] width 187 height 14
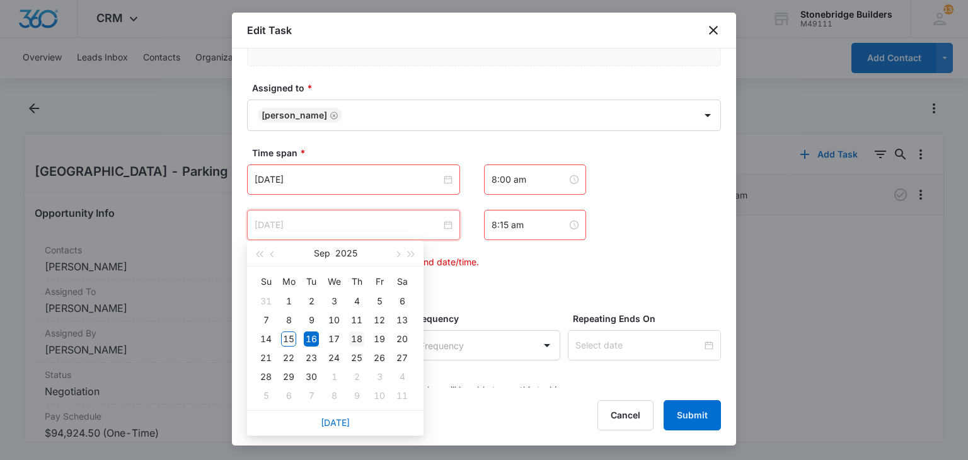
type input "Sep 18, 2025"
click at [362, 338] on div "18" at bounding box center [356, 339] width 15 height 15
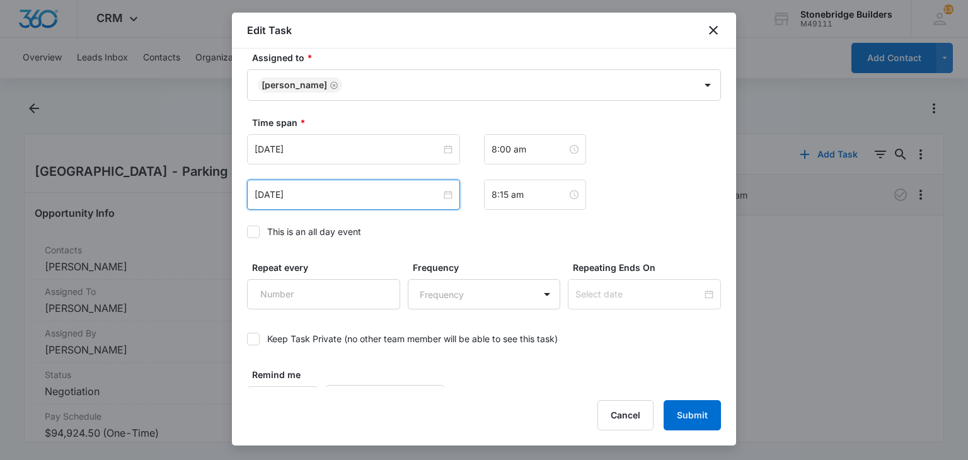
scroll to position [814, 0]
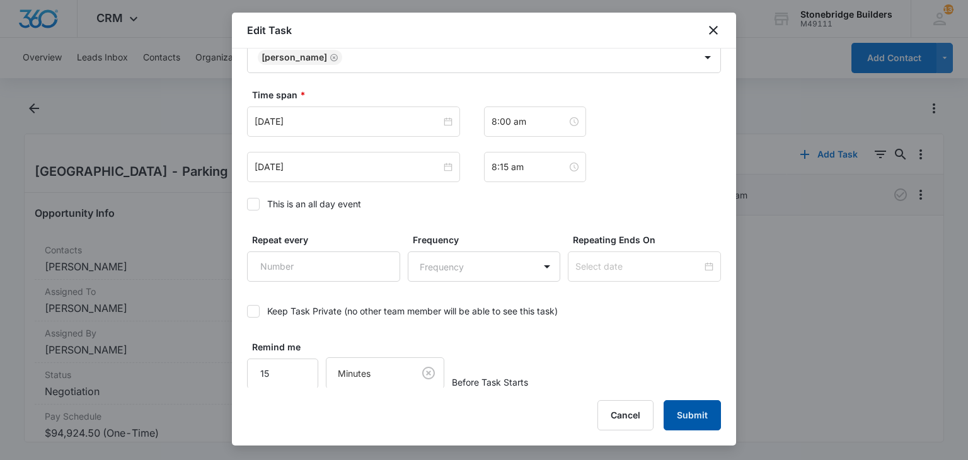
click at [679, 411] on button "Submit" at bounding box center [692, 415] width 57 height 30
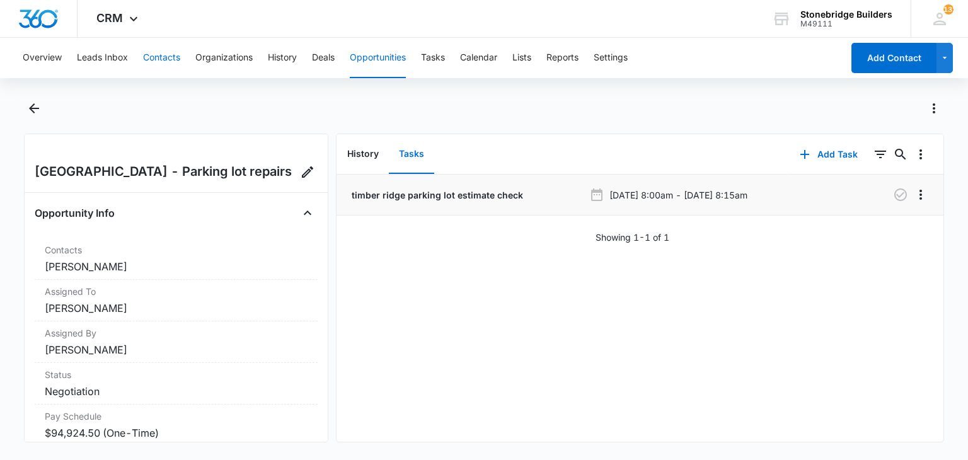
click at [149, 50] on button "Contacts" at bounding box center [161, 58] width 37 height 40
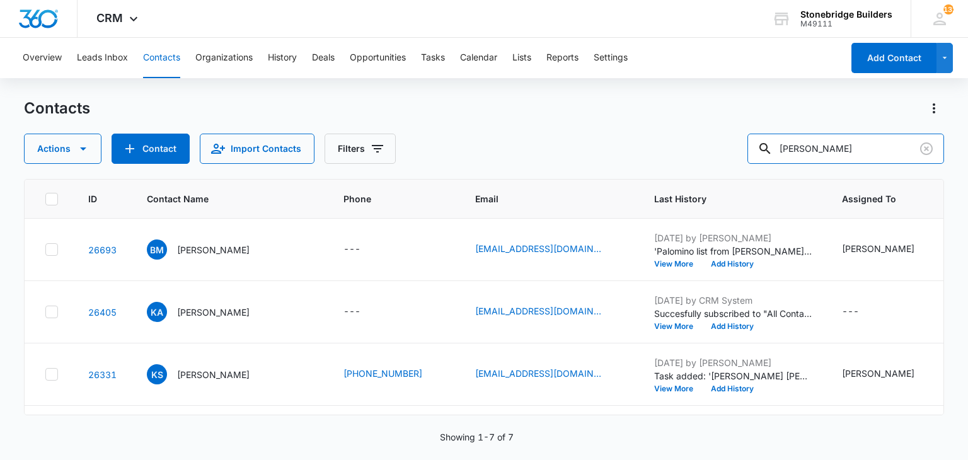
drag, startPoint x: 814, startPoint y: 154, endPoint x: 755, endPoint y: 138, distance: 61.3
click at [755, 138] on div "Actions Contact Import Contacts Filters karla" at bounding box center [484, 149] width 920 height 30
type input "sims"
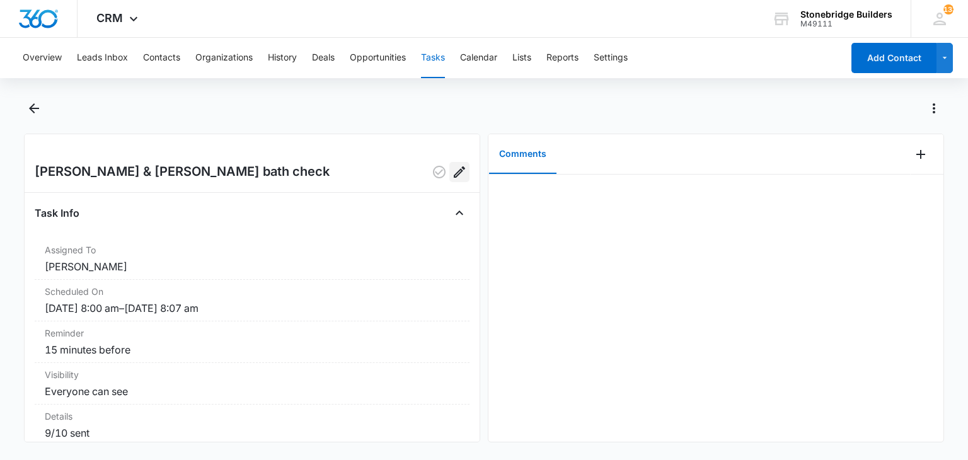
click at [454, 167] on icon "Edit" at bounding box center [459, 171] width 11 height 11
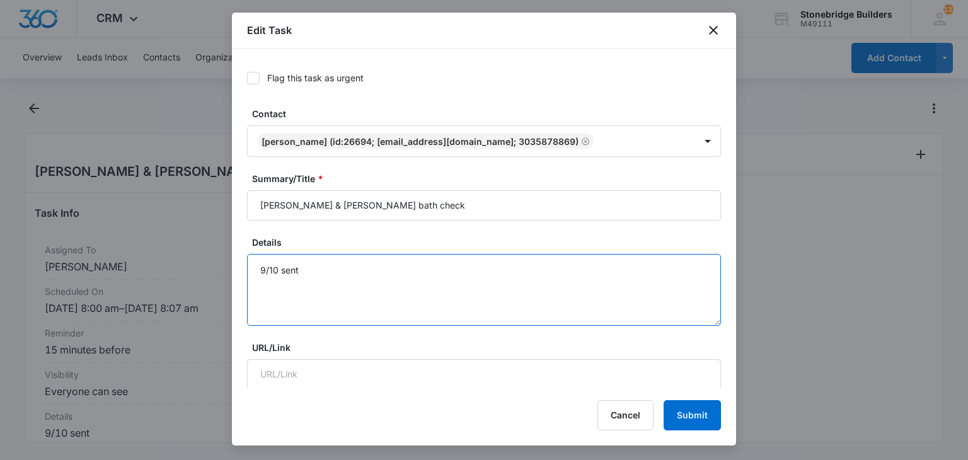
click at [312, 275] on textarea "9/10 sent" at bounding box center [484, 290] width 474 height 72
click at [321, 263] on textarea "9/10 sent 9/15 vm & em about" at bounding box center [484, 290] width 474 height 72
click at [348, 293] on textarea "9/10 sent 9/12 Jen emailed about toilets and onyx shower 9/15 vm & em about" at bounding box center [484, 290] width 474 height 72
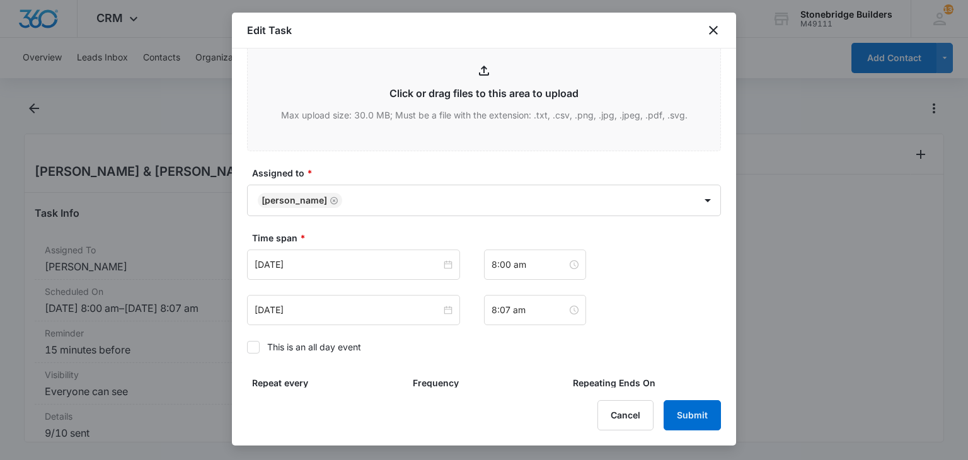
scroll to position [756, 0]
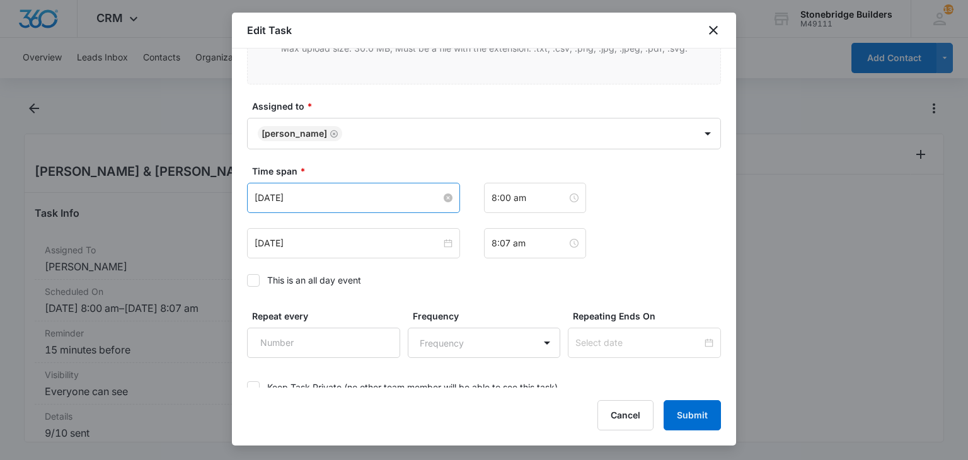
type textarea "9/10 sent 9/12 Jen emailed about toilets and onyx shower 9/15 vm & em about ite…"
click at [278, 201] on input "[DATE]" at bounding box center [348, 198] width 187 height 14
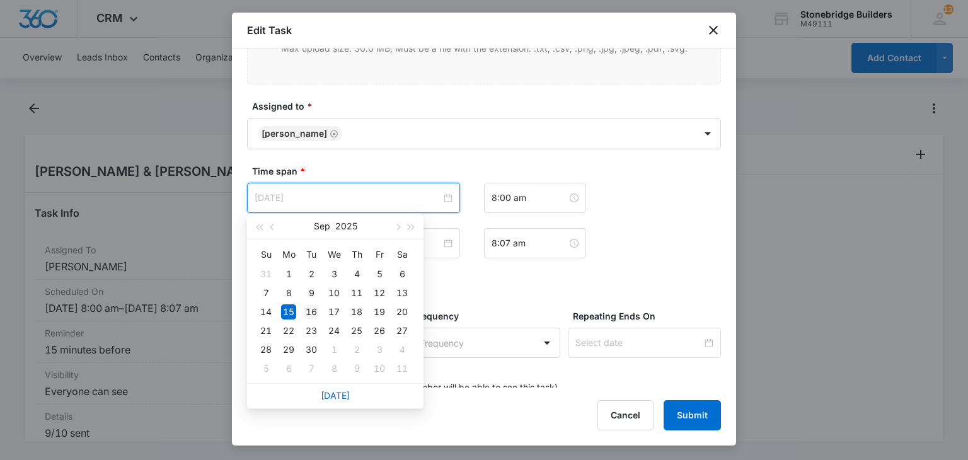
type input "Sep 16, 2025"
click at [311, 308] on div "16" at bounding box center [311, 311] width 15 height 15
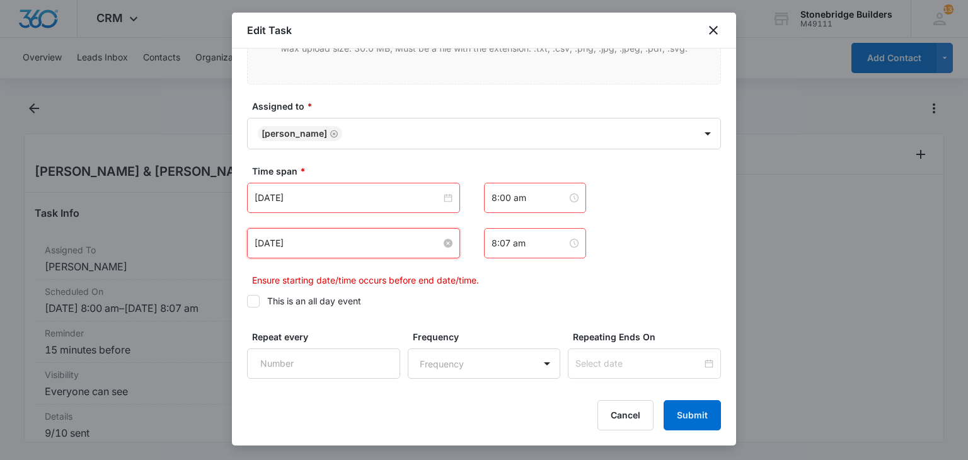
click at [282, 248] on input "[DATE]" at bounding box center [348, 243] width 187 height 14
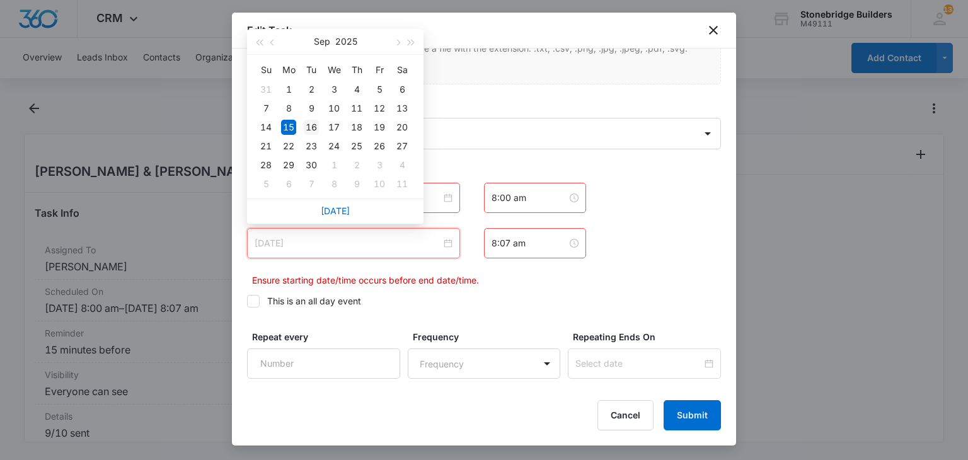
type input "Sep 16, 2025"
click at [313, 125] on div "16" at bounding box center [311, 127] width 15 height 15
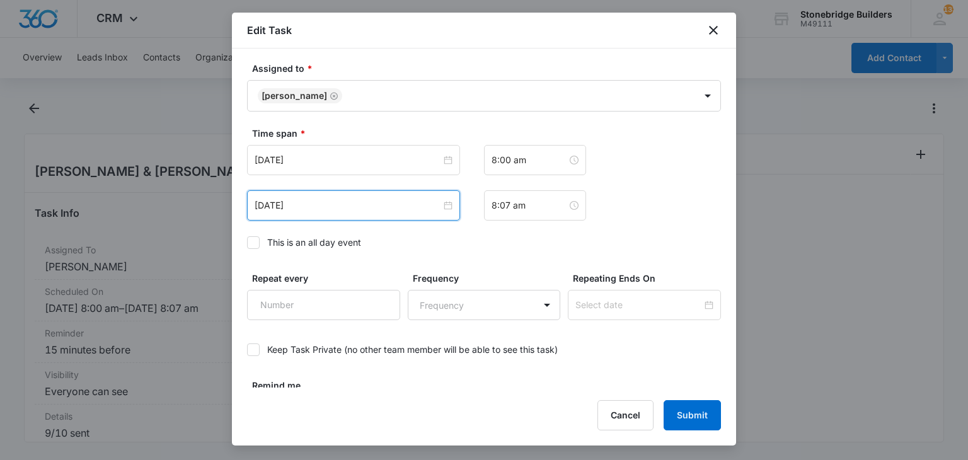
scroll to position [832, 0]
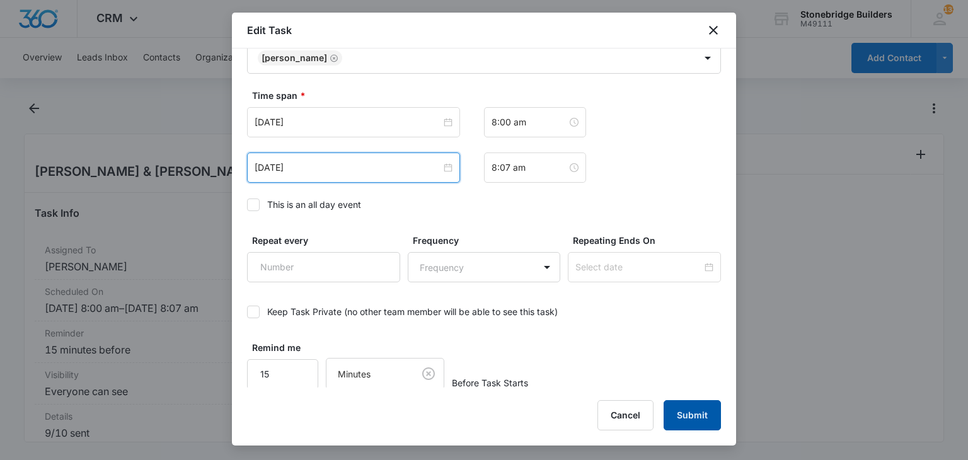
click at [676, 407] on button "Submit" at bounding box center [692, 415] width 57 height 30
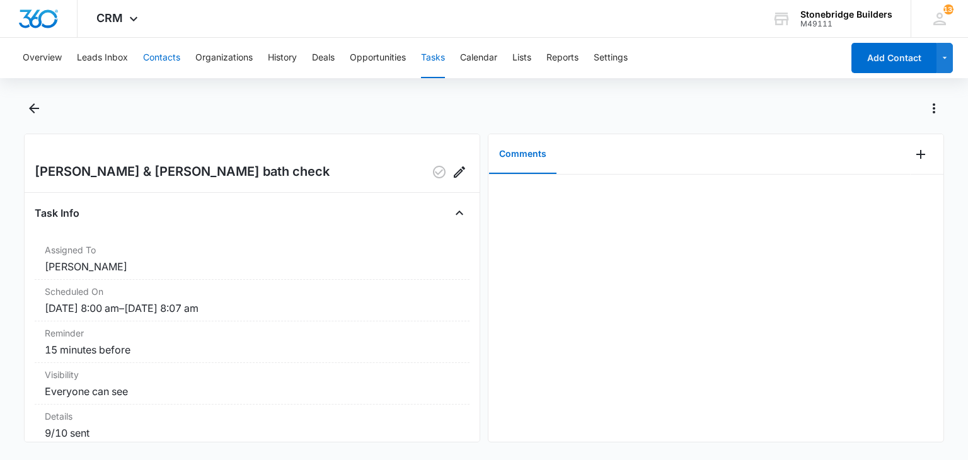
click at [164, 67] on button "Contacts" at bounding box center [161, 58] width 37 height 40
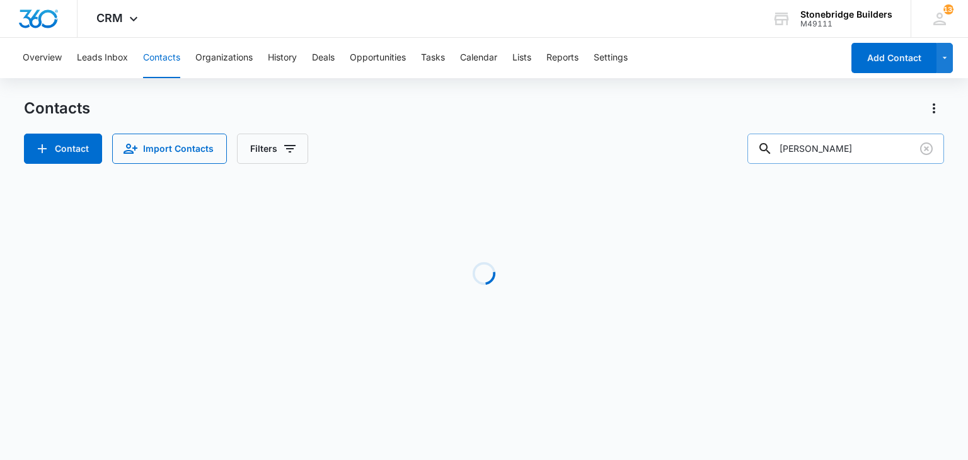
click at [813, 139] on input "sims" at bounding box center [845, 149] width 197 height 30
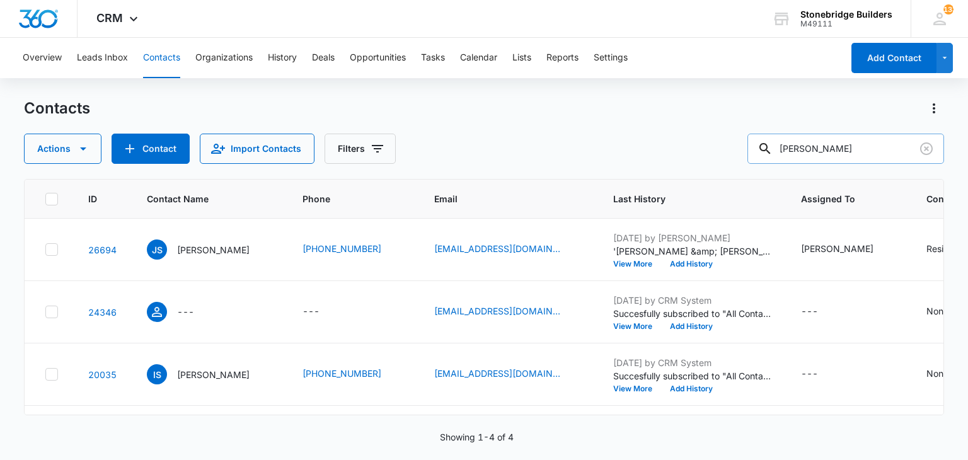
type input "gary"
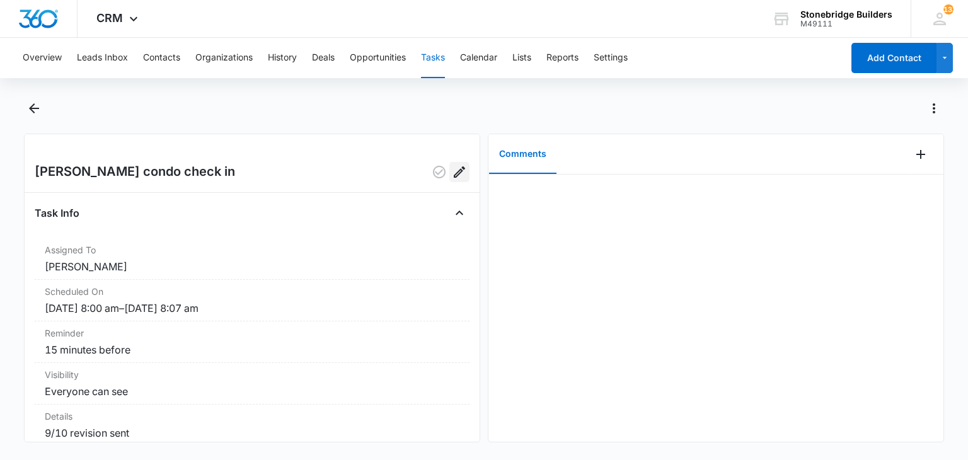
click at [454, 172] on icon "Edit" at bounding box center [459, 171] width 15 height 15
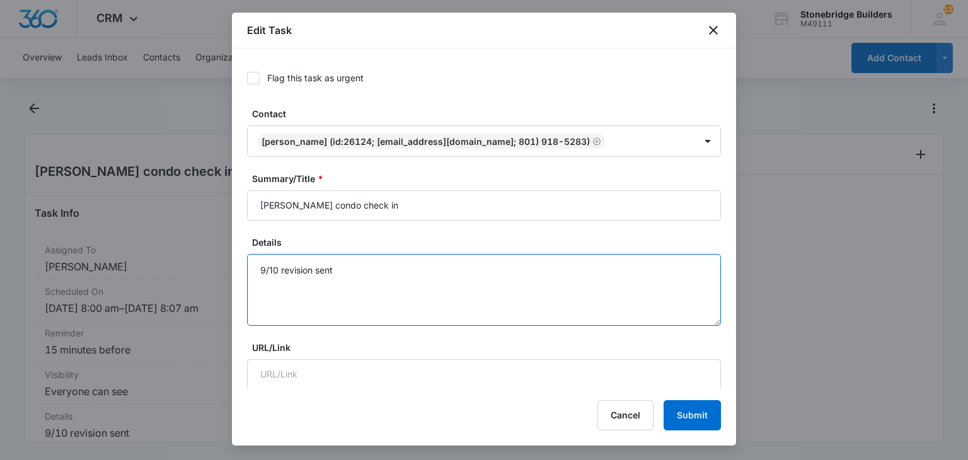
click at [343, 274] on textarea "9/10 revision sent" at bounding box center [484, 290] width 474 height 72
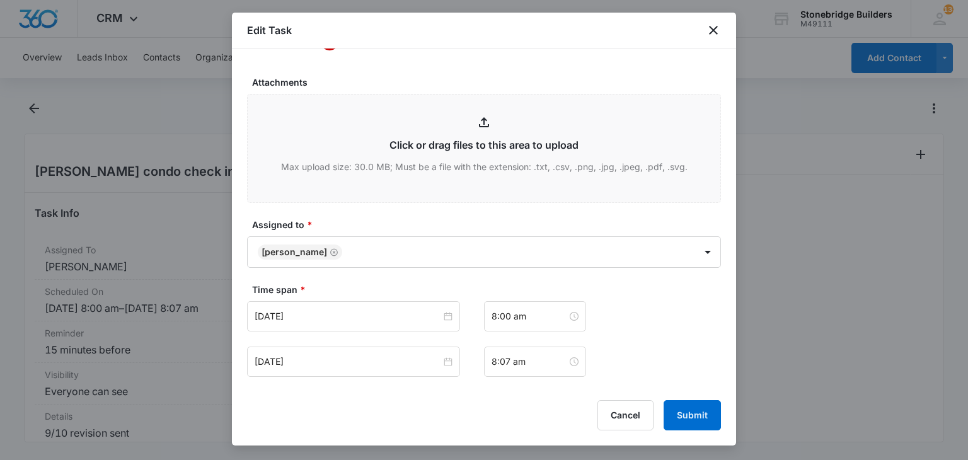
scroll to position [756, 0]
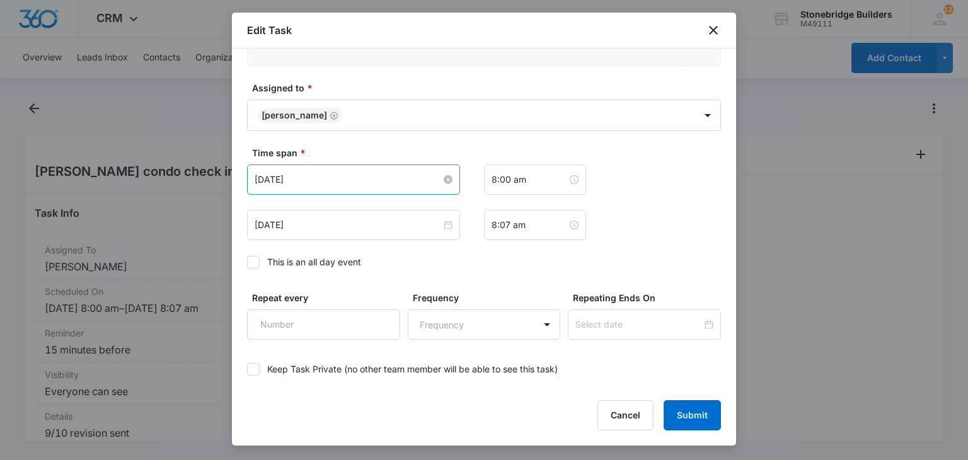
type textarea "9/10 revision sent 9/15 talked with [PERSON_NAME] not until November"
click at [280, 177] on input "[DATE]" at bounding box center [348, 180] width 187 height 14
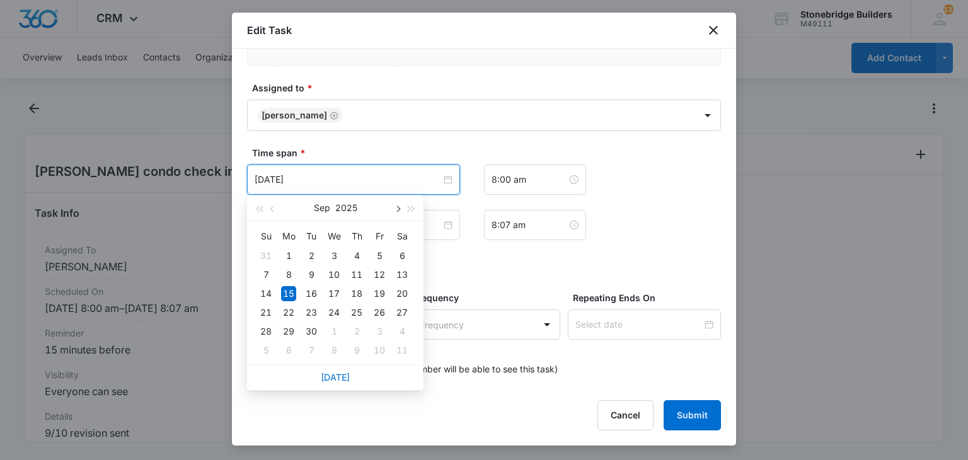
click at [400, 208] on span "button" at bounding box center [397, 209] width 6 height 6
click at [400, 209] on span "button" at bounding box center [397, 209] width 6 height 6
type input "[DATE]"
click at [308, 312] on div "18" at bounding box center [311, 312] width 15 height 15
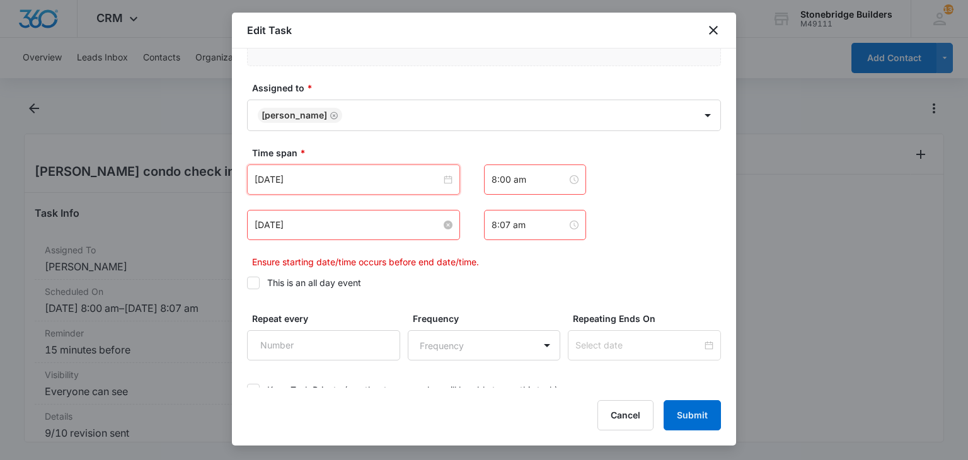
click at [282, 226] on input "[DATE]" at bounding box center [348, 225] width 187 height 14
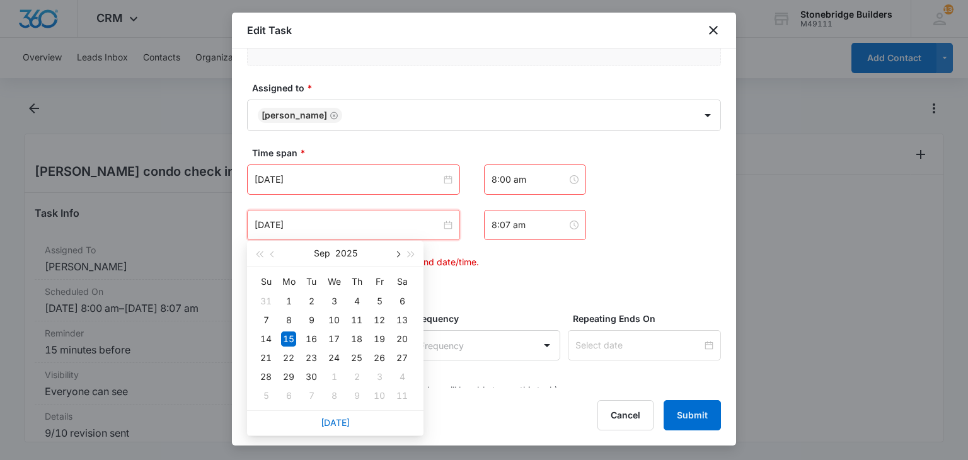
click at [393, 257] on button "button" at bounding box center [397, 253] width 14 height 25
type input "[DATE]"
click at [311, 355] on div "18" at bounding box center [311, 357] width 15 height 15
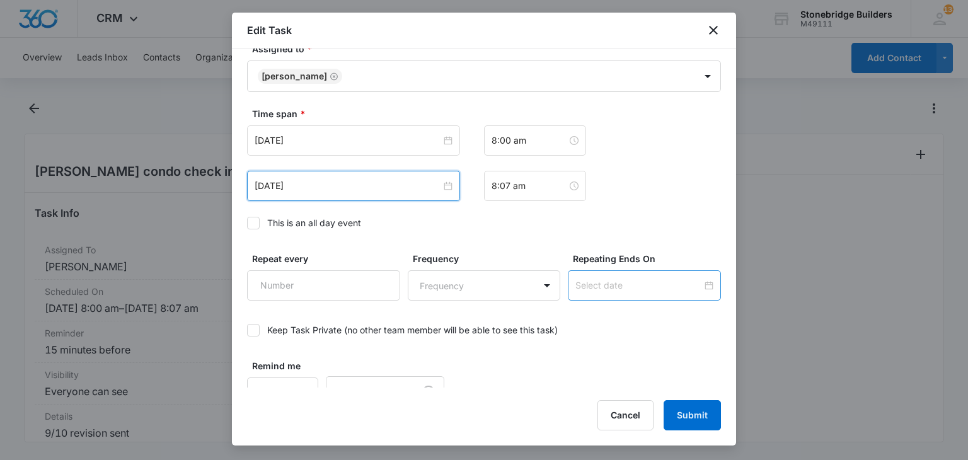
scroll to position [814, 0]
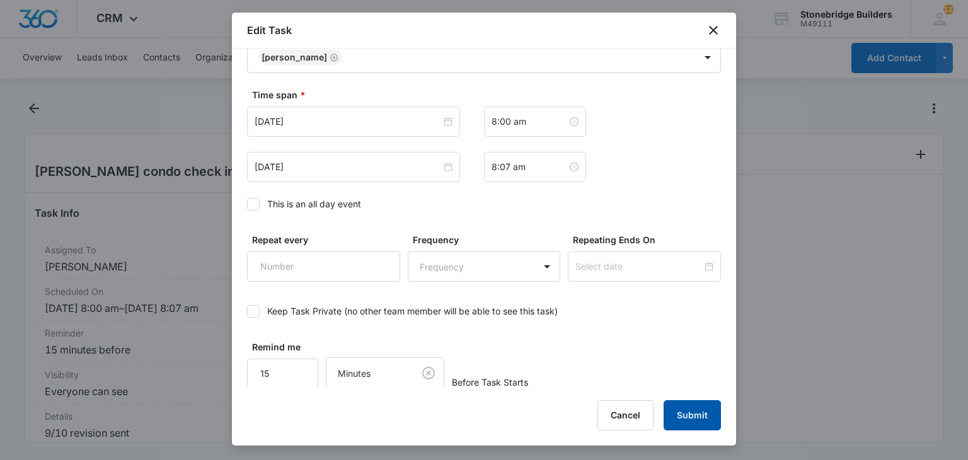
click at [704, 410] on button "Submit" at bounding box center [692, 415] width 57 height 30
